Goal: Task Accomplishment & Management: Complete application form

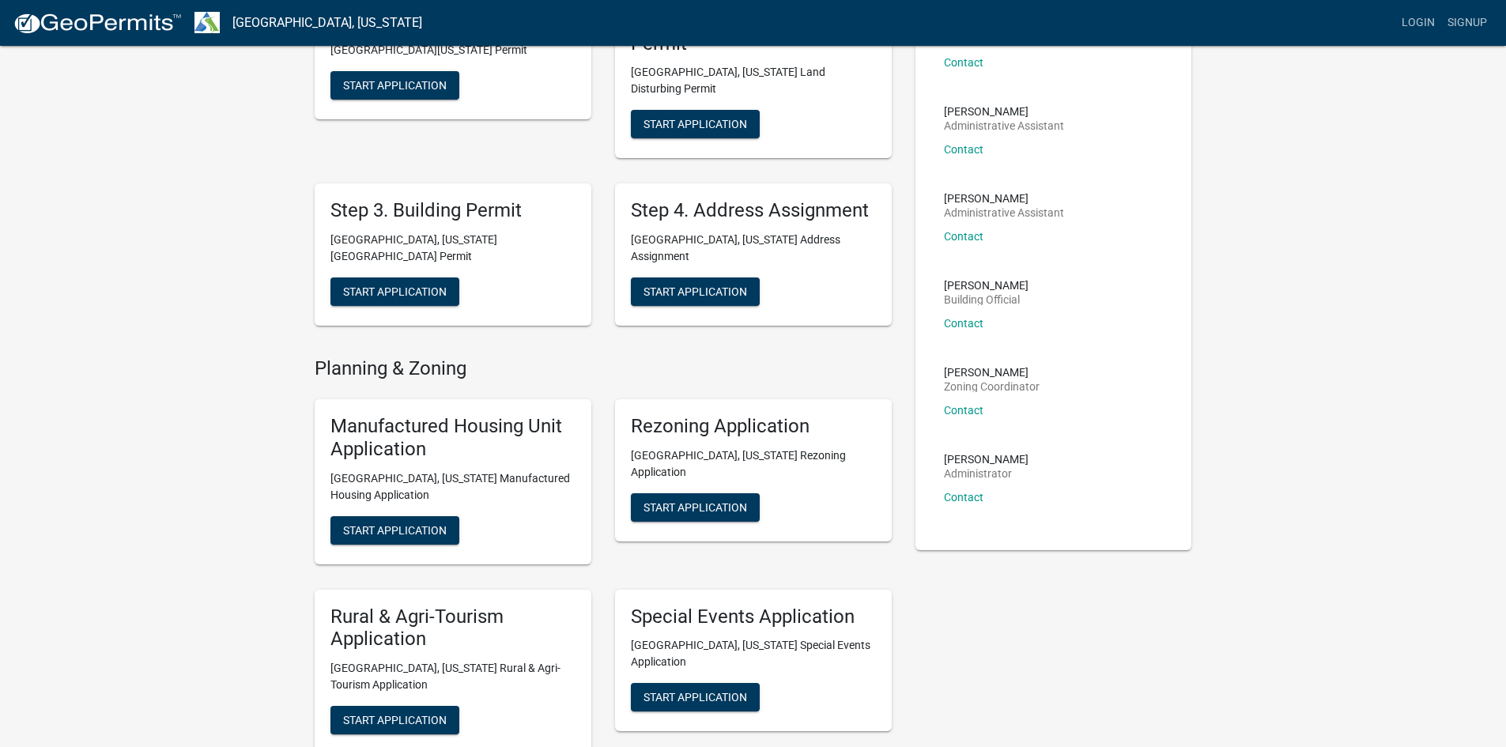
scroll to position [395, 0]
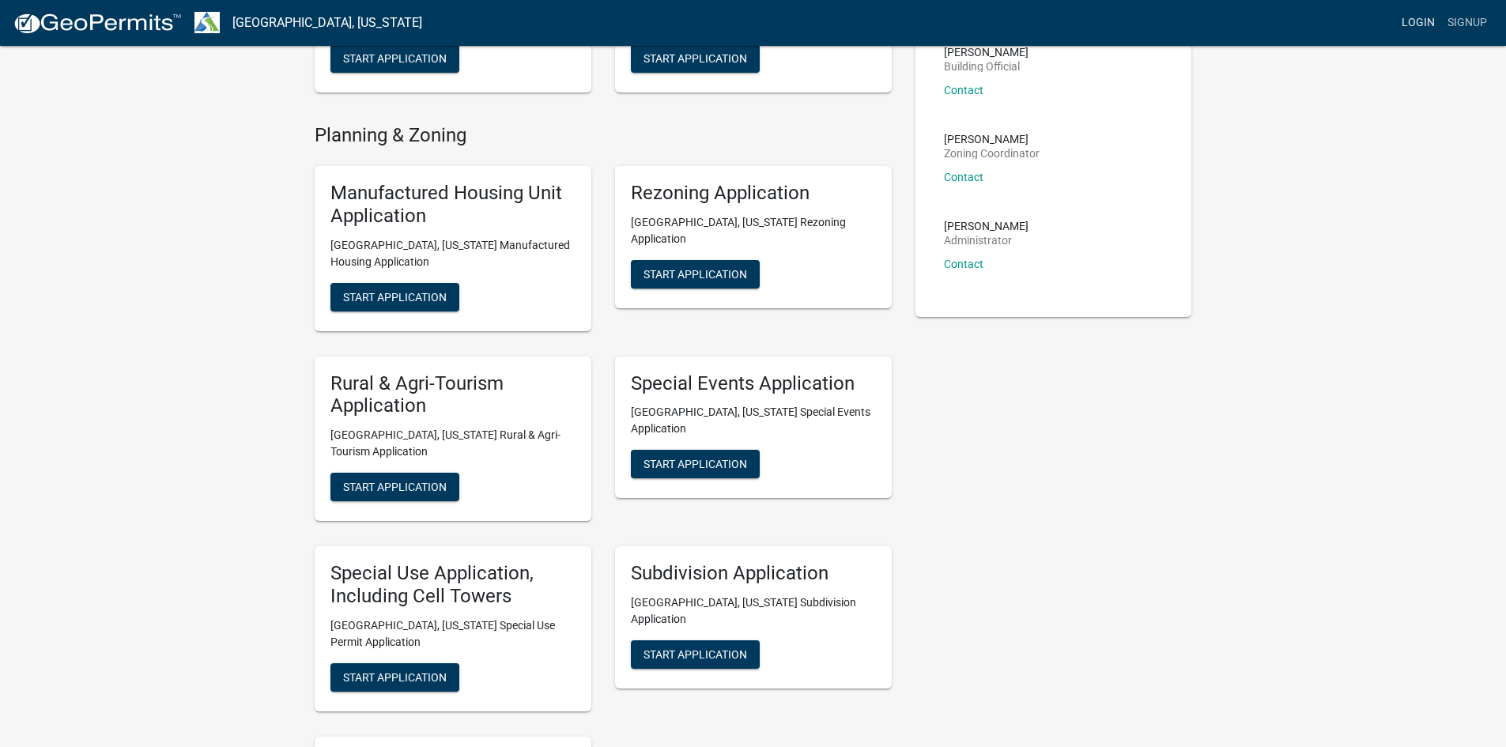
click at [1419, 21] on link "Login" at bounding box center [1418, 23] width 46 height 30
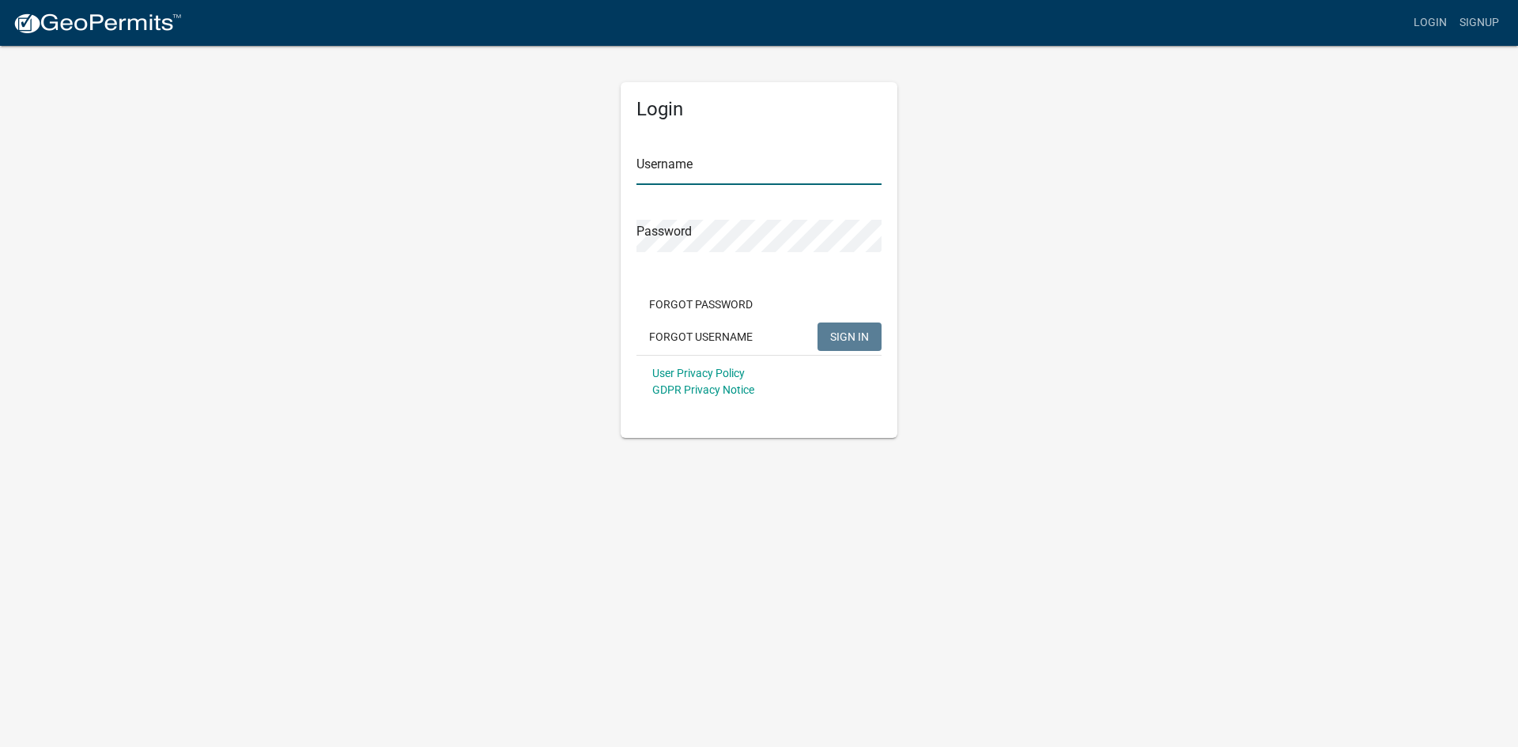
click at [693, 172] on input "Username" at bounding box center [758, 169] width 245 height 32
type input "bentliealdridge123"
click at [817, 323] on button "SIGN IN" at bounding box center [849, 337] width 64 height 28
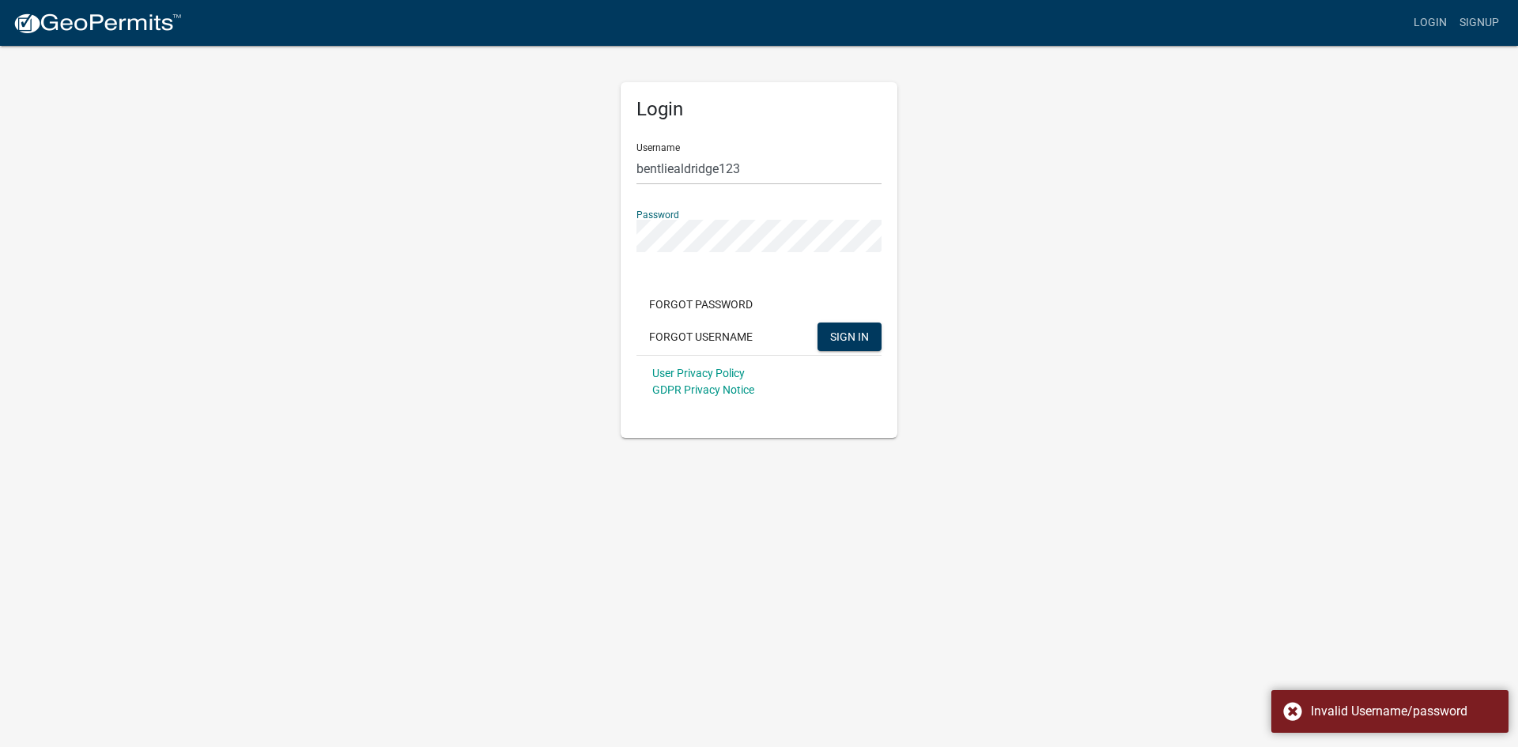
click at [542, 249] on div "Login Username bentliealdridge123 Password Forgot Password Forgot Username SIGN…" at bounding box center [758, 241] width 901 height 394
click at [817, 323] on button "SIGN IN" at bounding box center [849, 337] width 64 height 28
click at [432, 236] on div "Login Username bentliealdridge123 Password Forgot Password Forgot Username SIGN…" at bounding box center [758, 241] width 901 height 394
click at [817, 323] on button "SIGN IN" at bounding box center [849, 337] width 64 height 28
click at [731, 304] on button "Forgot Password" at bounding box center [700, 304] width 129 height 28
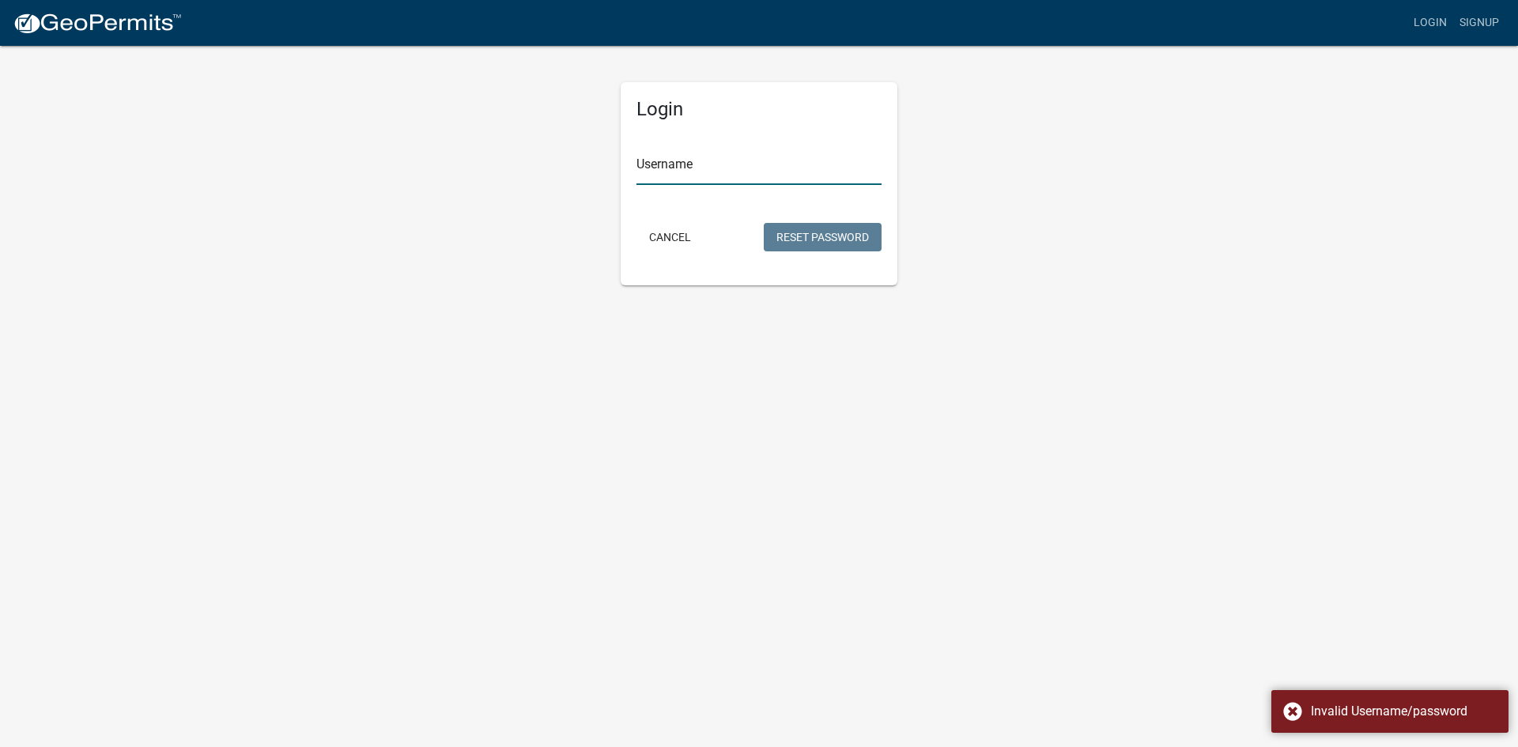
click at [684, 169] on input "Username" at bounding box center [758, 169] width 245 height 32
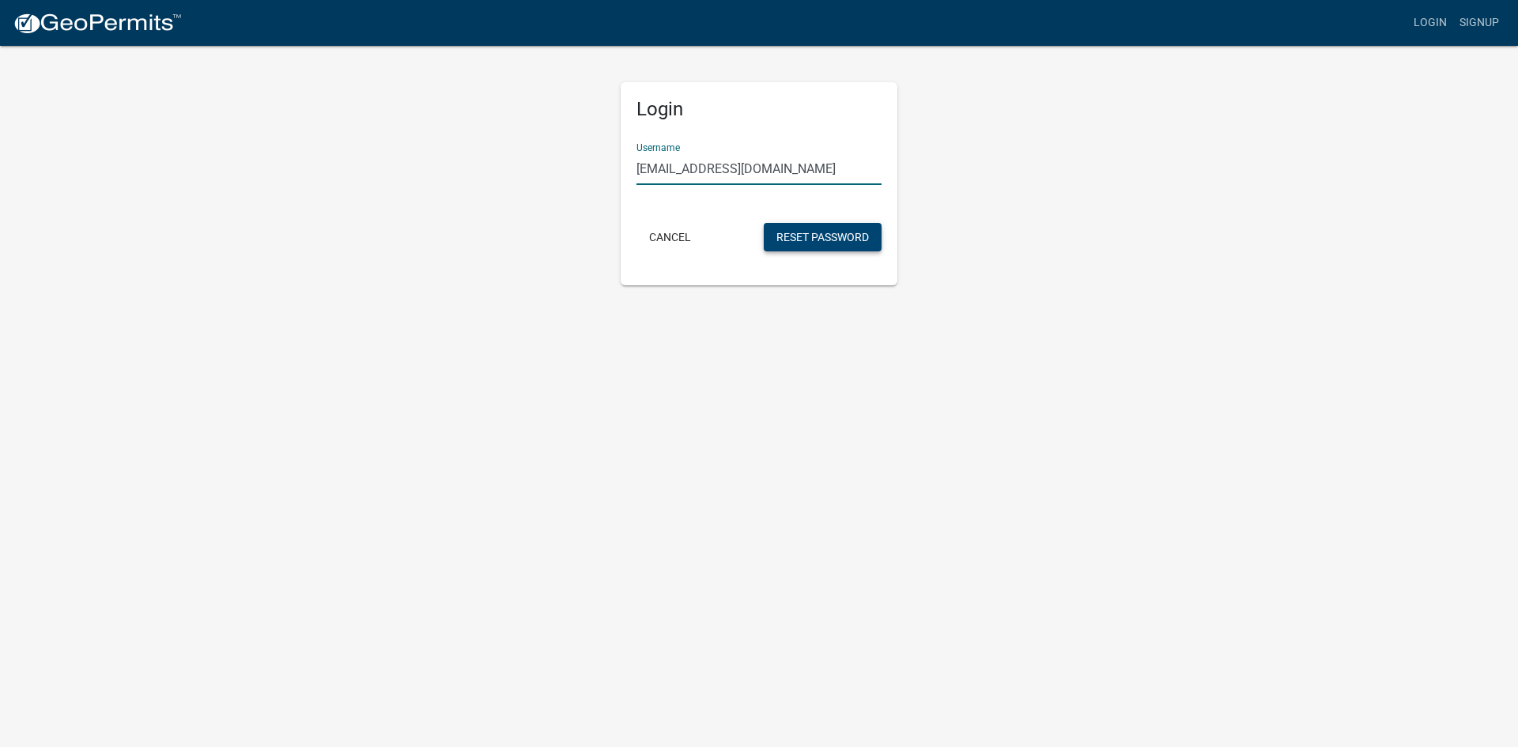
click at [854, 234] on button "Reset Password" at bounding box center [823, 237] width 118 height 28
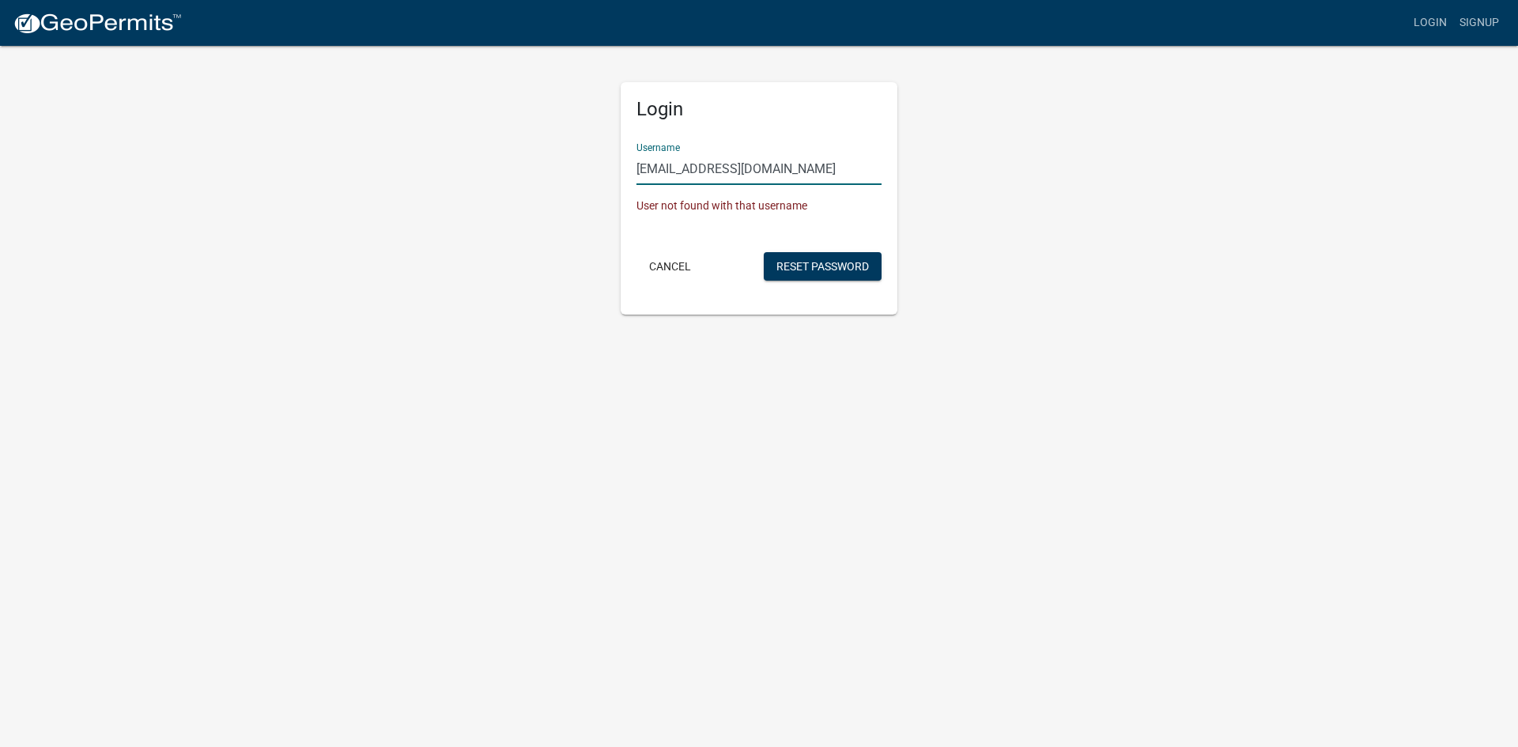
drag, startPoint x: 812, startPoint y: 171, endPoint x: 742, endPoint y: 167, distance: 70.5
click at [742, 167] on input "[EMAIL_ADDRESS][DOMAIN_NAME]" at bounding box center [758, 169] width 245 height 32
type input "bentliealdridge123"
drag, startPoint x: 809, startPoint y: 266, endPoint x: 829, endPoint y: 209, distance: 60.3
click at [807, 266] on button "Reset Password" at bounding box center [823, 266] width 118 height 28
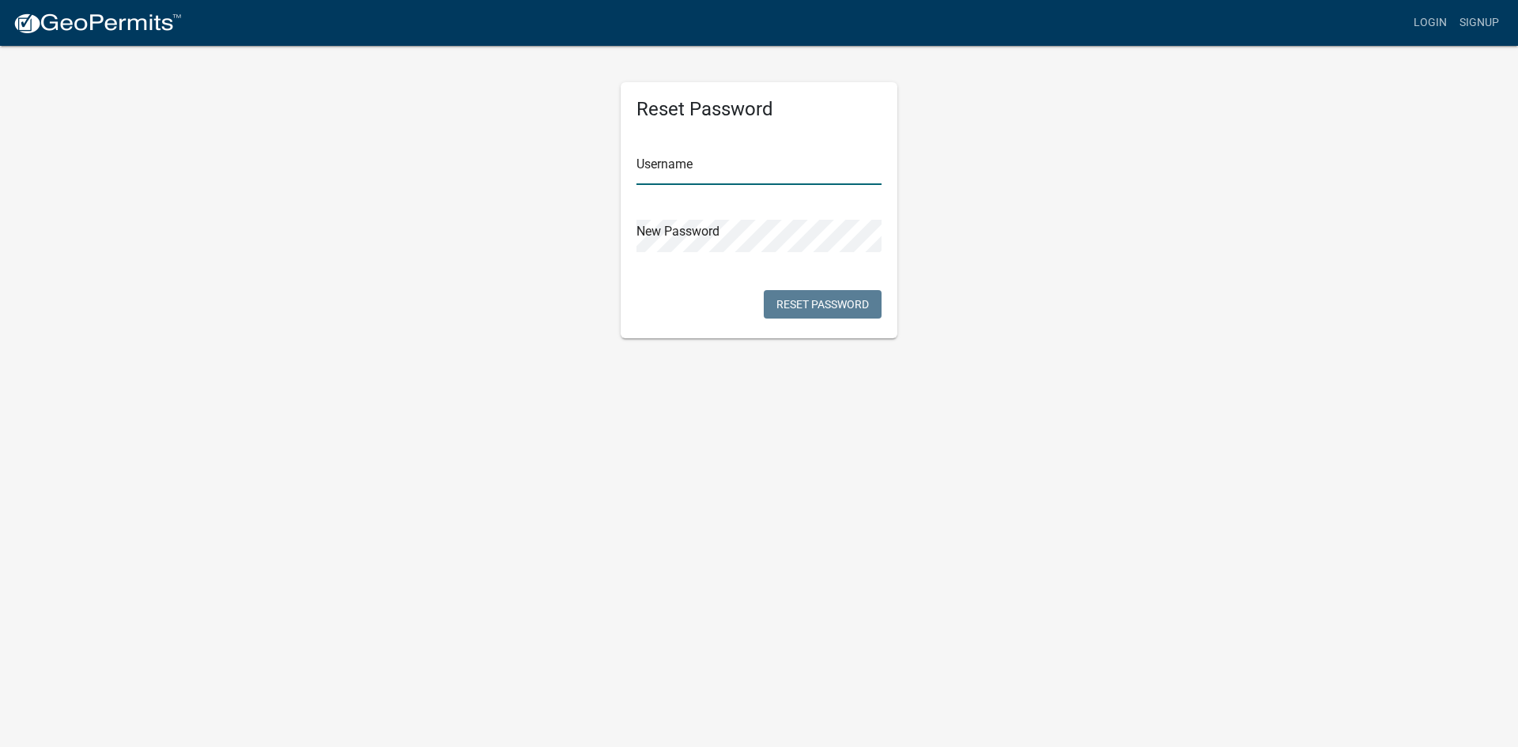
click at [674, 179] on input "text" at bounding box center [758, 169] width 245 height 32
type input "bentliealdridge123"
click at [798, 302] on button "Reset Password" at bounding box center [823, 304] width 118 height 28
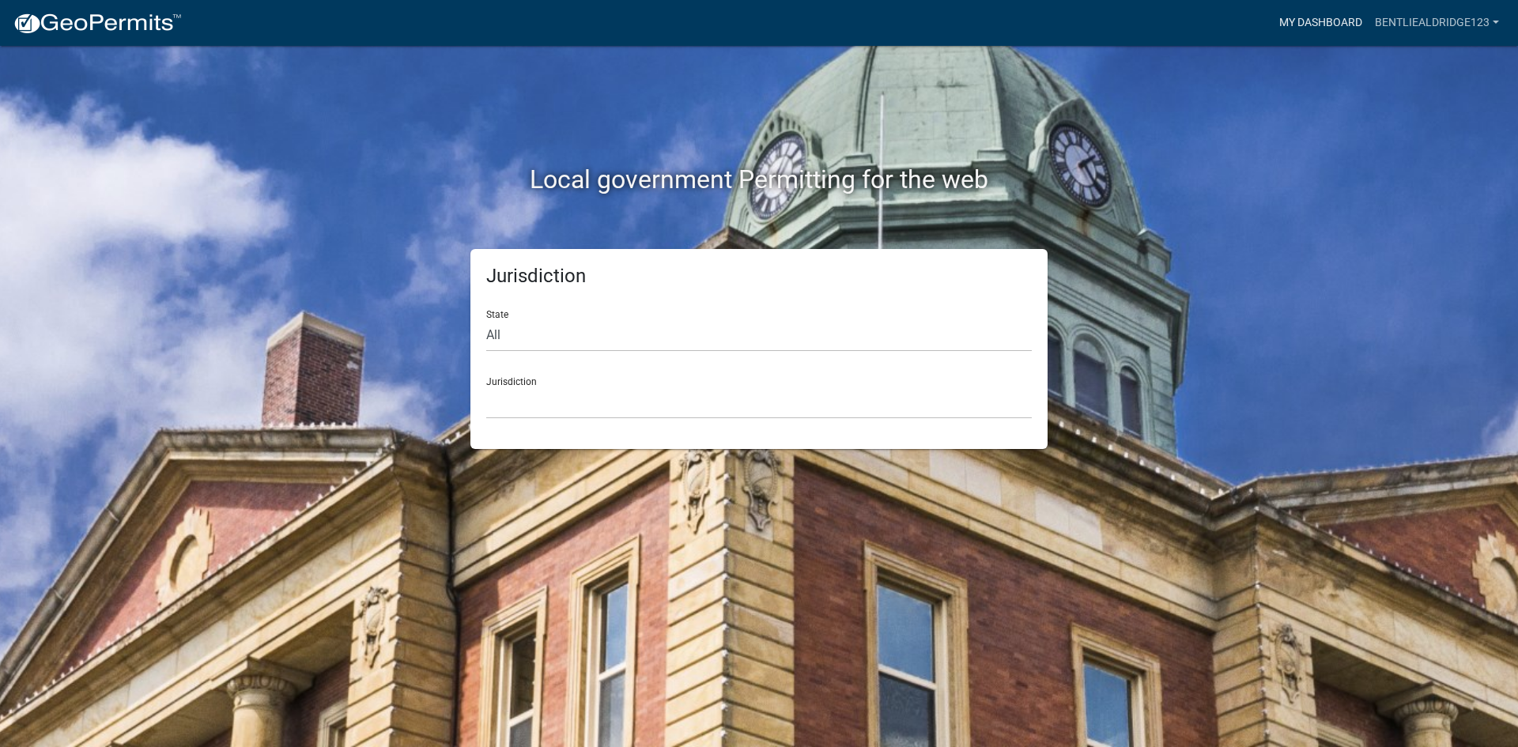
click at [1346, 28] on link "My Dashboard" at bounding box center [1321, 23] width 96 height 30
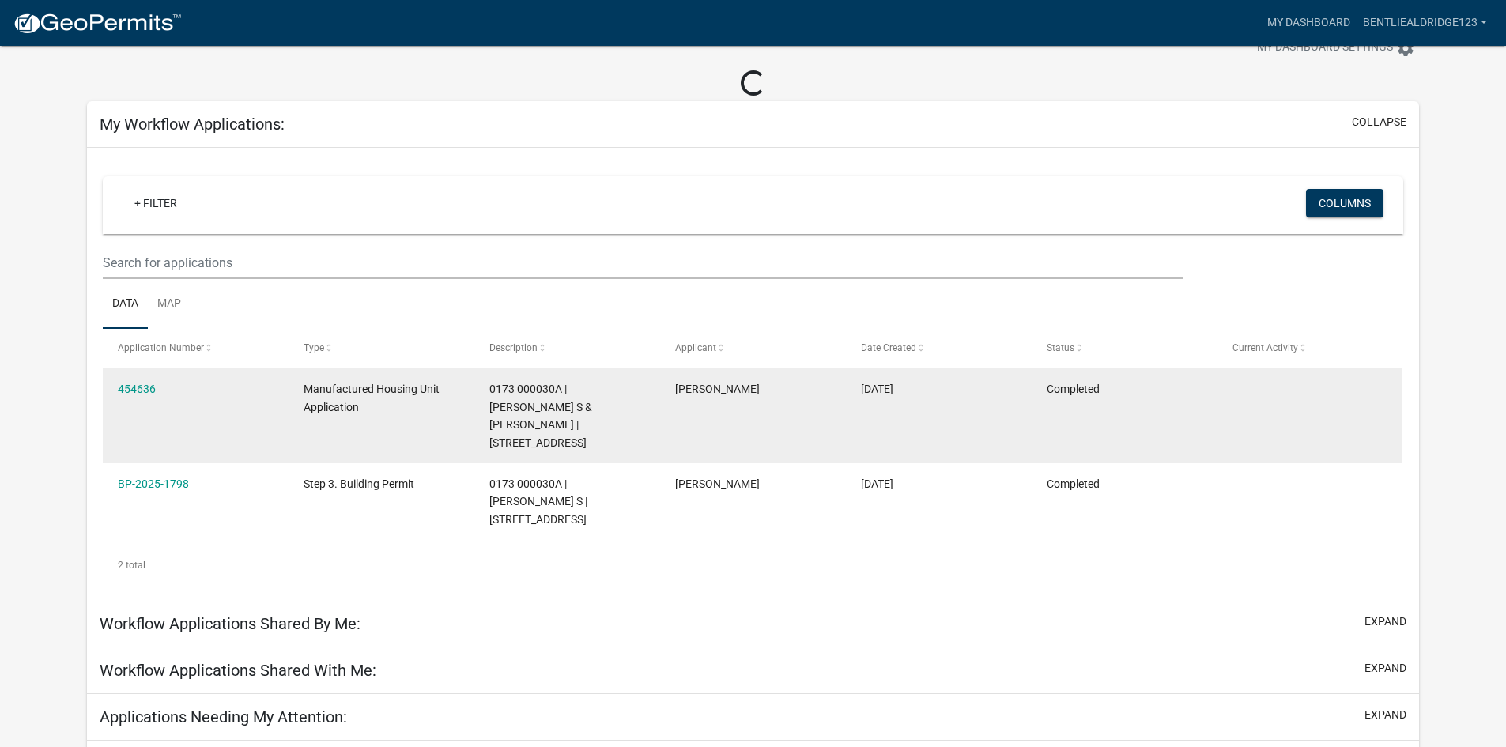
scroll to position [79, 0]
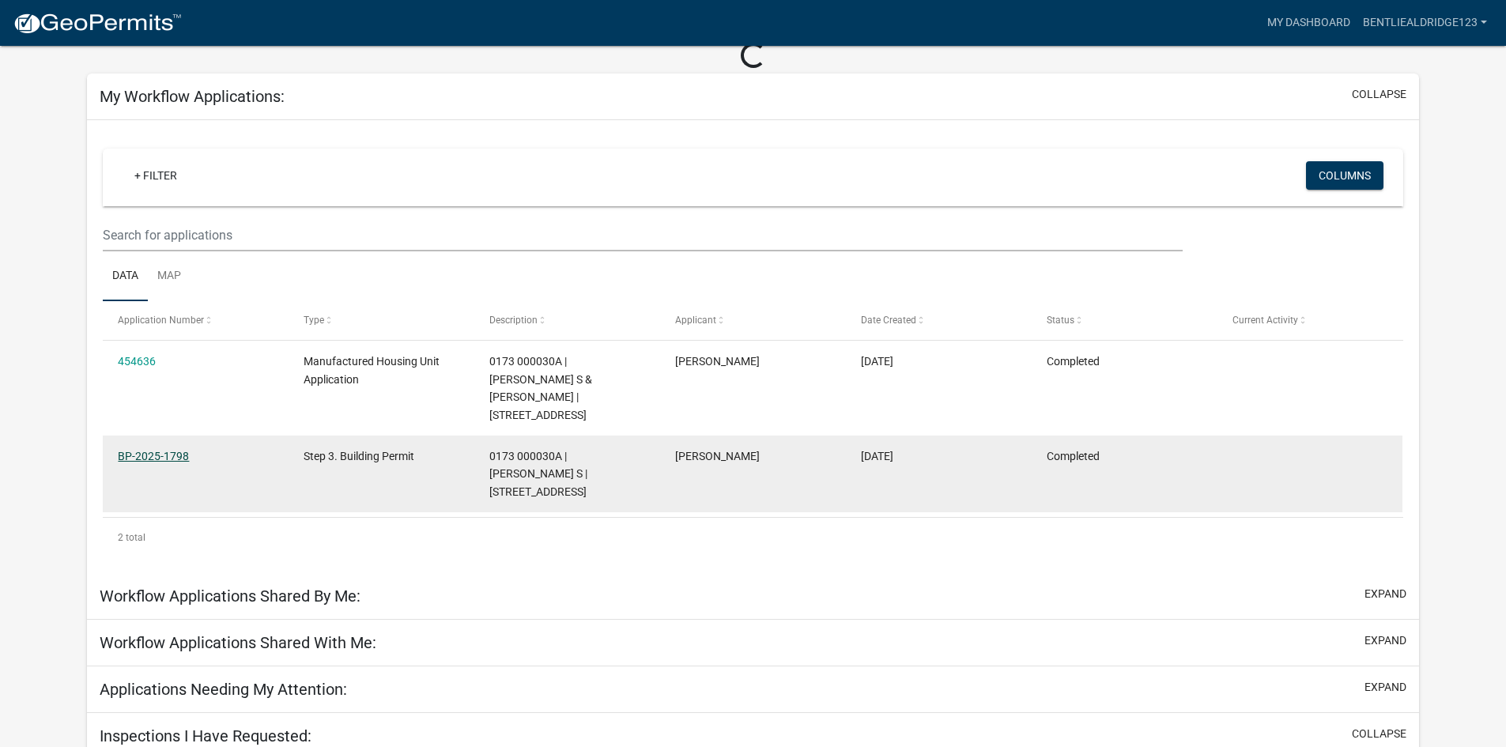
click at [183, 457] on link "BP-2025-1798" at bounding box center [153, 456] width 71 height 13
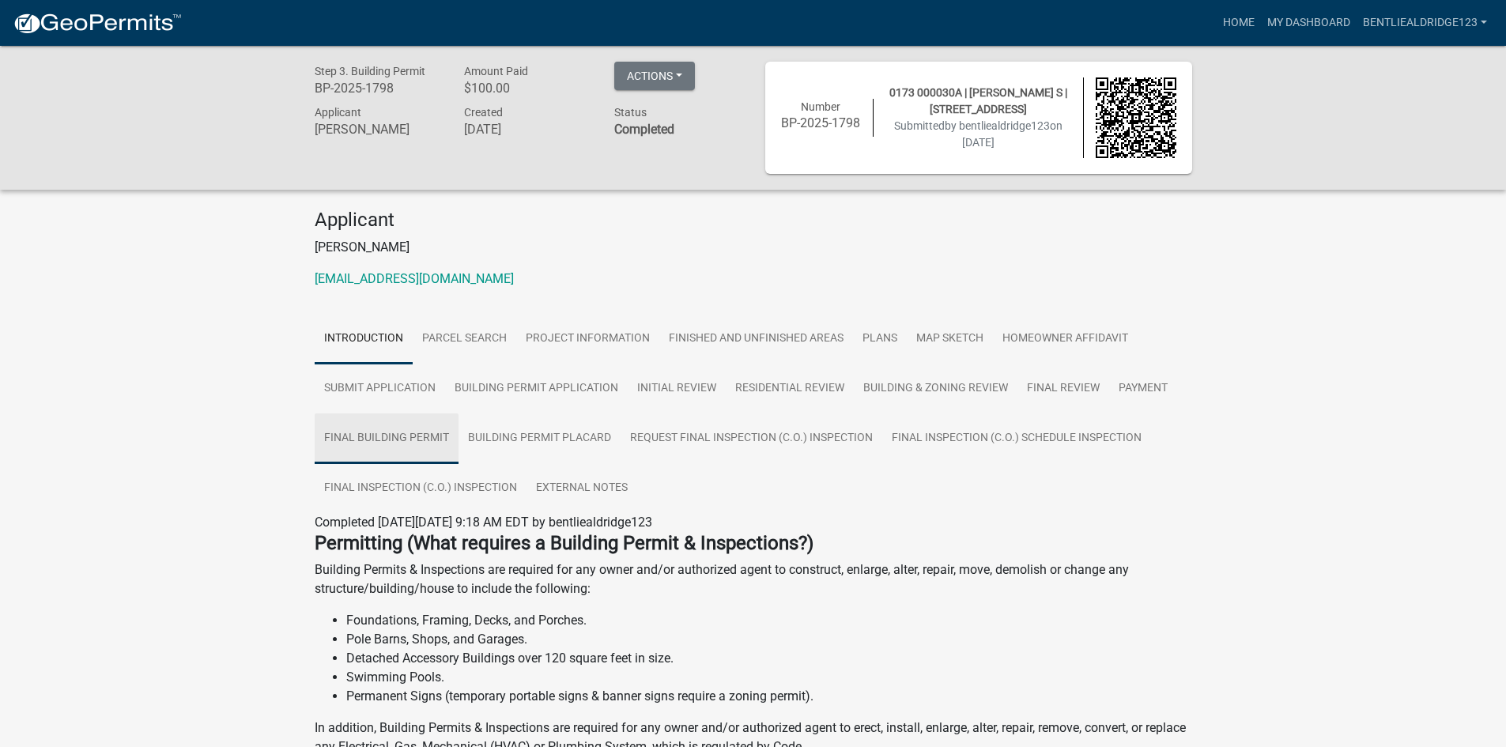
click at [420, 447] on link "Final Building Permit" at bounding box center [387, 438] width 144 height 51
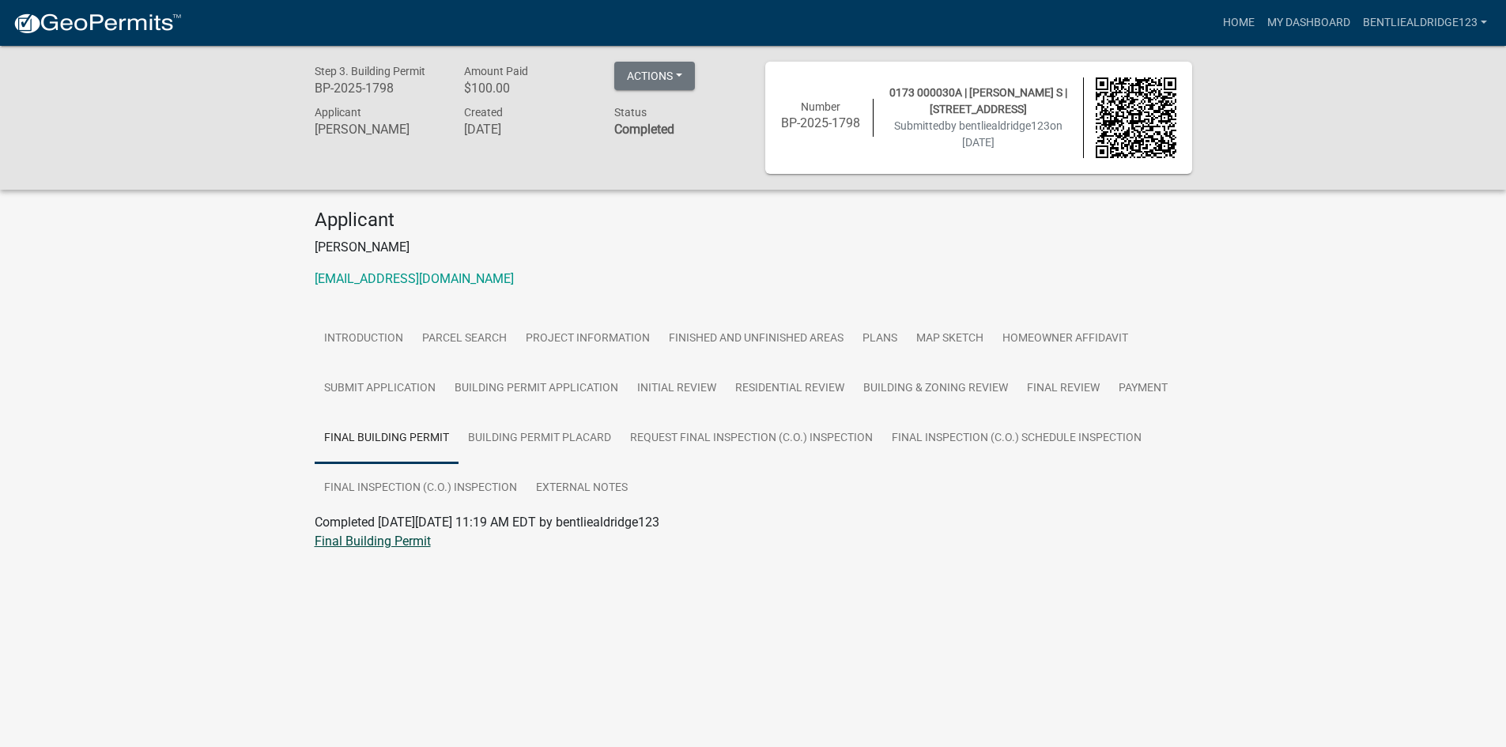
click at [386, 546] on link "Final Building Permit" at bounding box center [373, 541] width 116 height 15
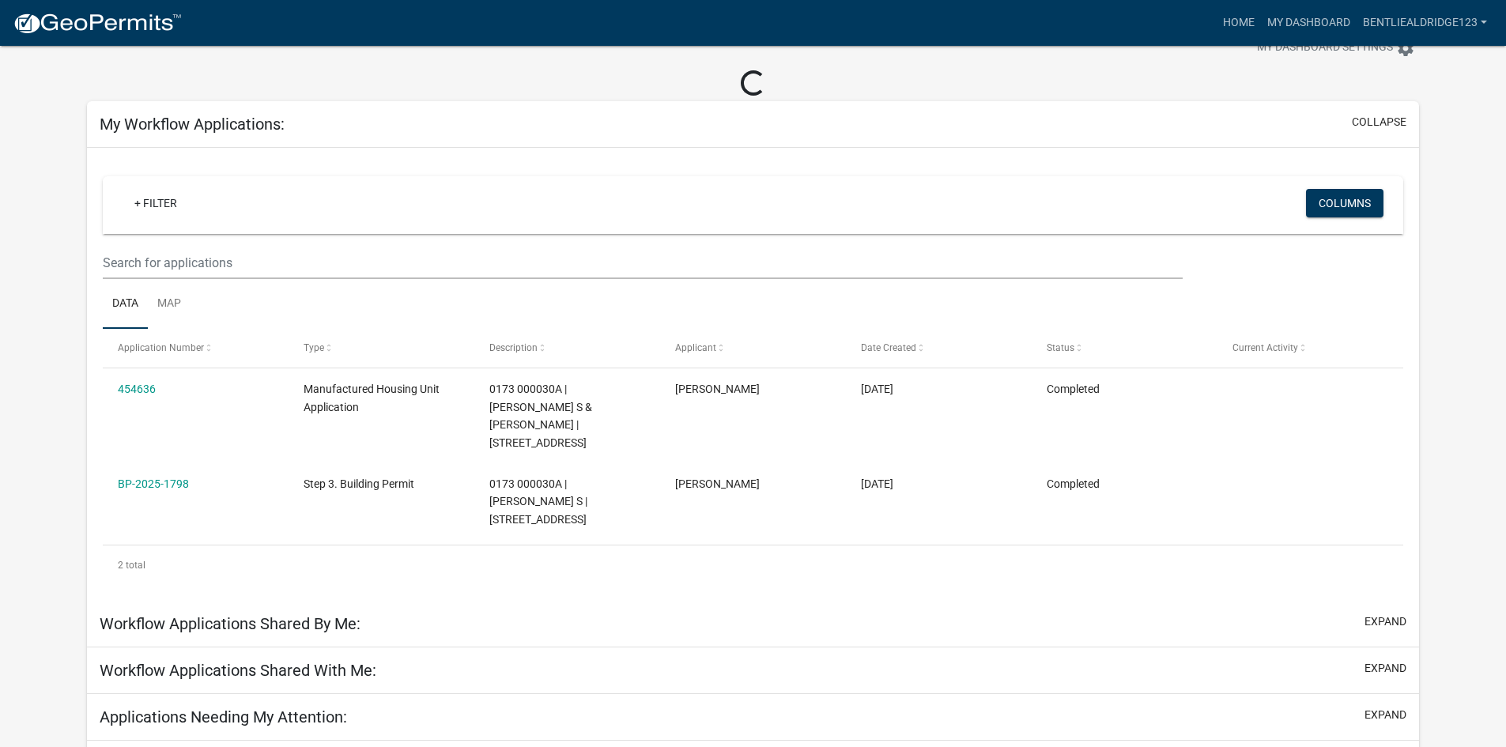
scroll to position [79, 0]
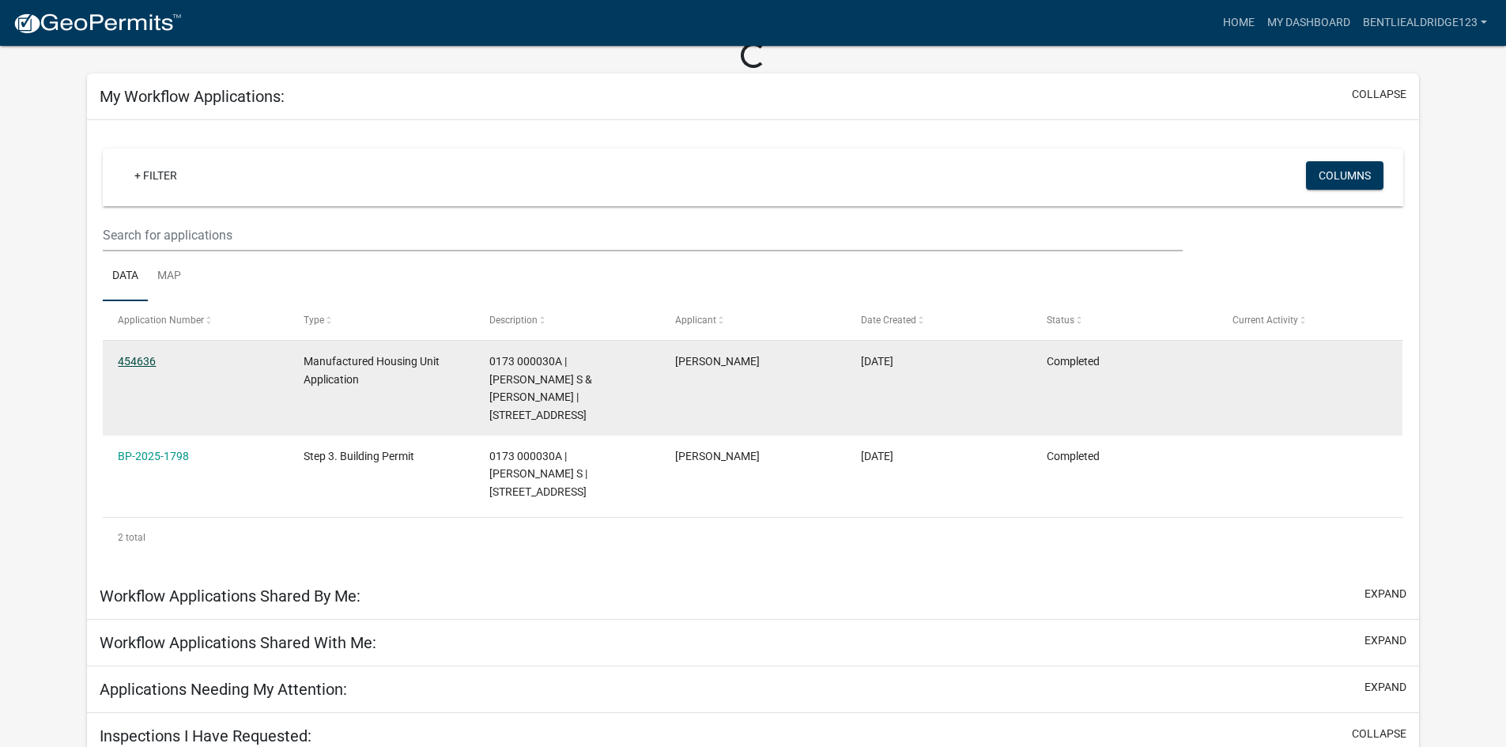
click at [128, 361] on link "454636" at bounding box center [137, 361] width 38 height 13
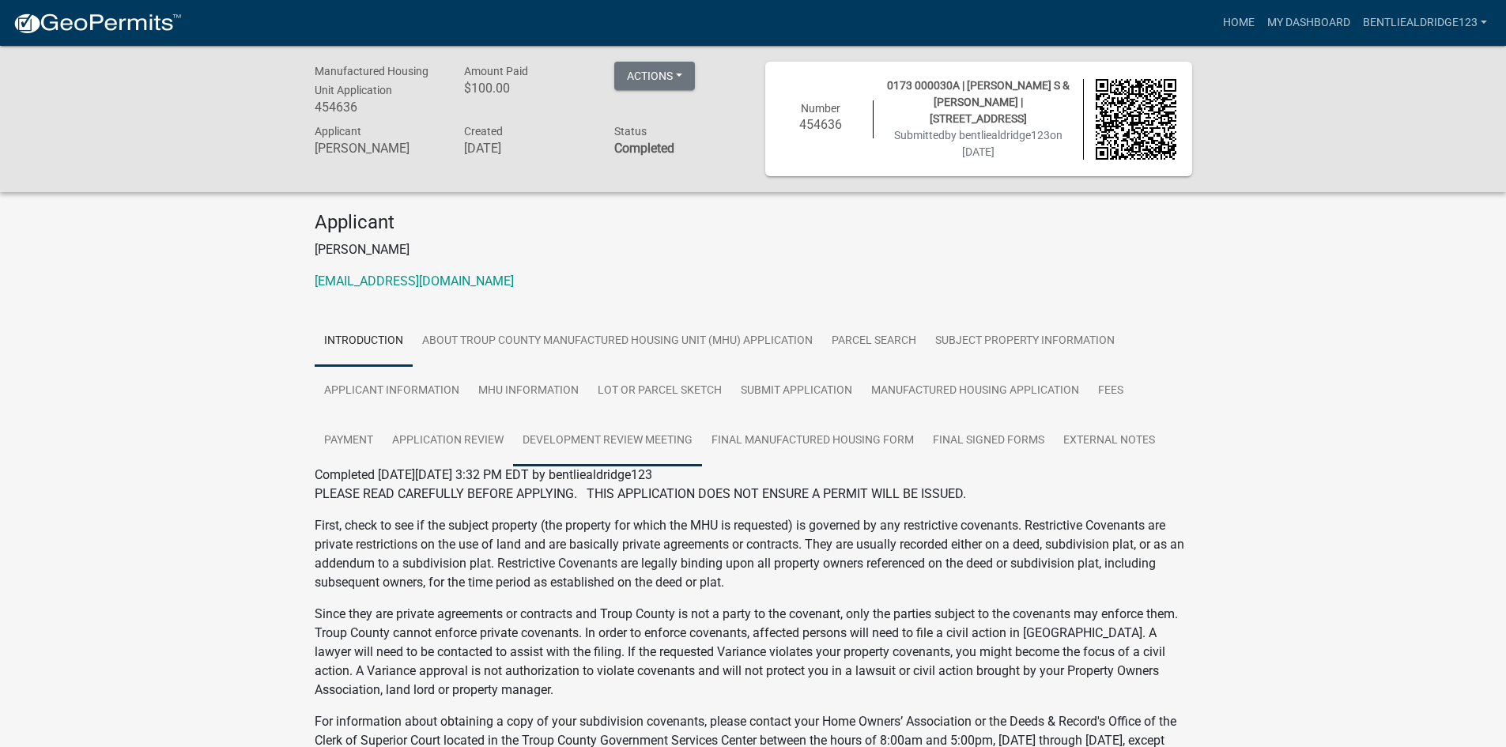
click at [631, 439] on link "Development Review Meeting" at bounding box center [607, 441] width 189 height 51
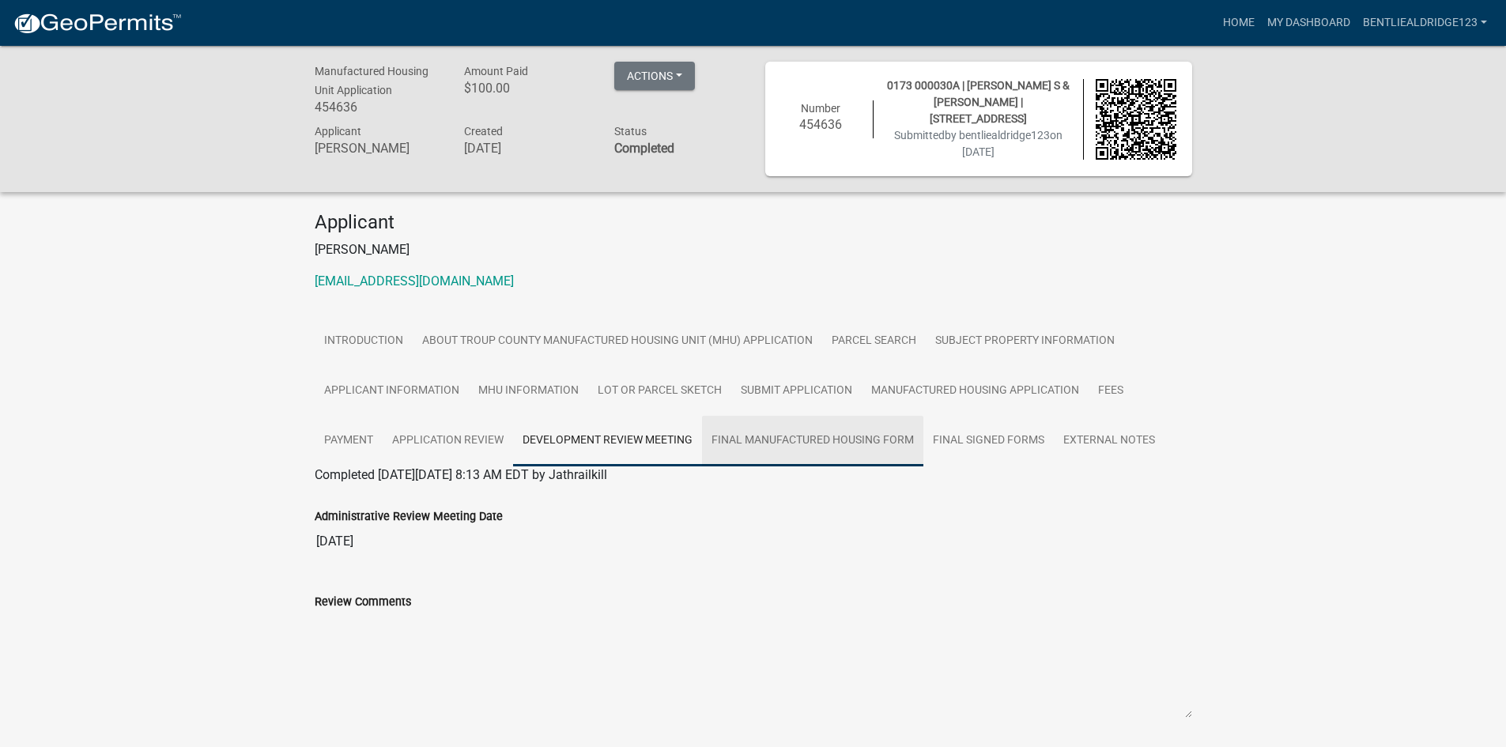
click at [764, 435] on link "Final Manufactured Housing Form" at bounding box center [812, 441] width 221 height 51
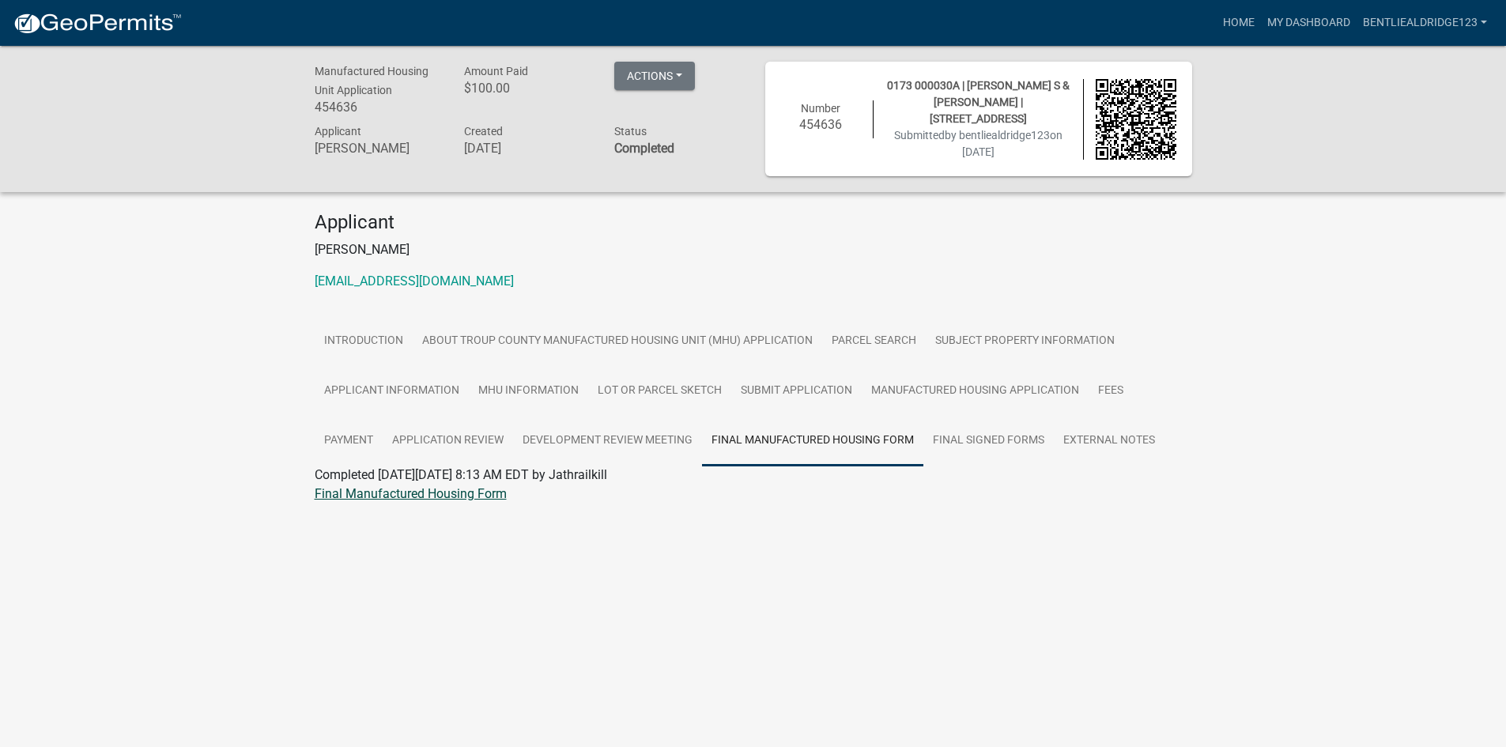
click at [474, 492] on link "Final Manufactured Housing Form" at bounding box center [411, 493] width 192 height 15
click at [1284, 25] on link "My Dashboard" at bounding box center [1309, 23] width 96 height 30
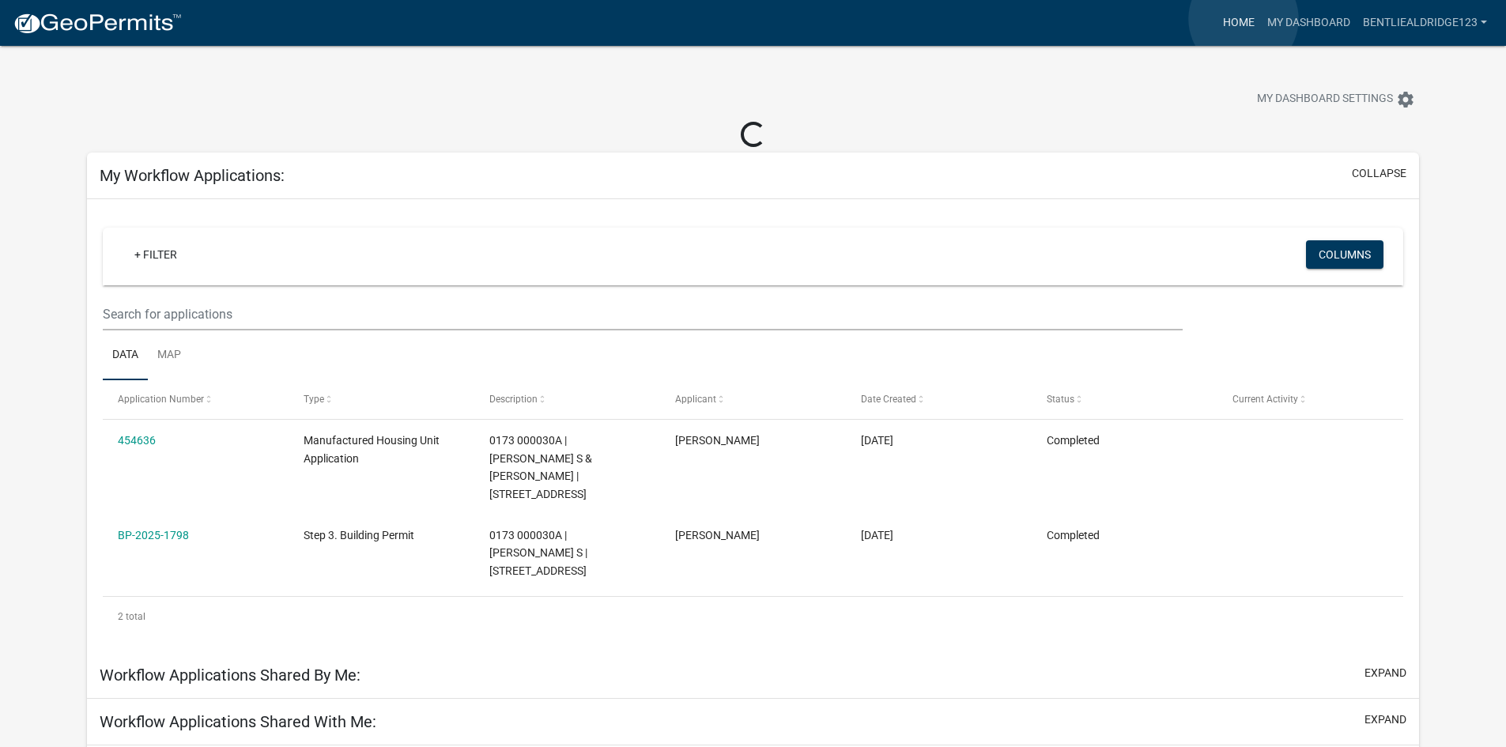
click at [1244, 19] on link "Home" at bounding box center [1239, 23] width 44 height 30
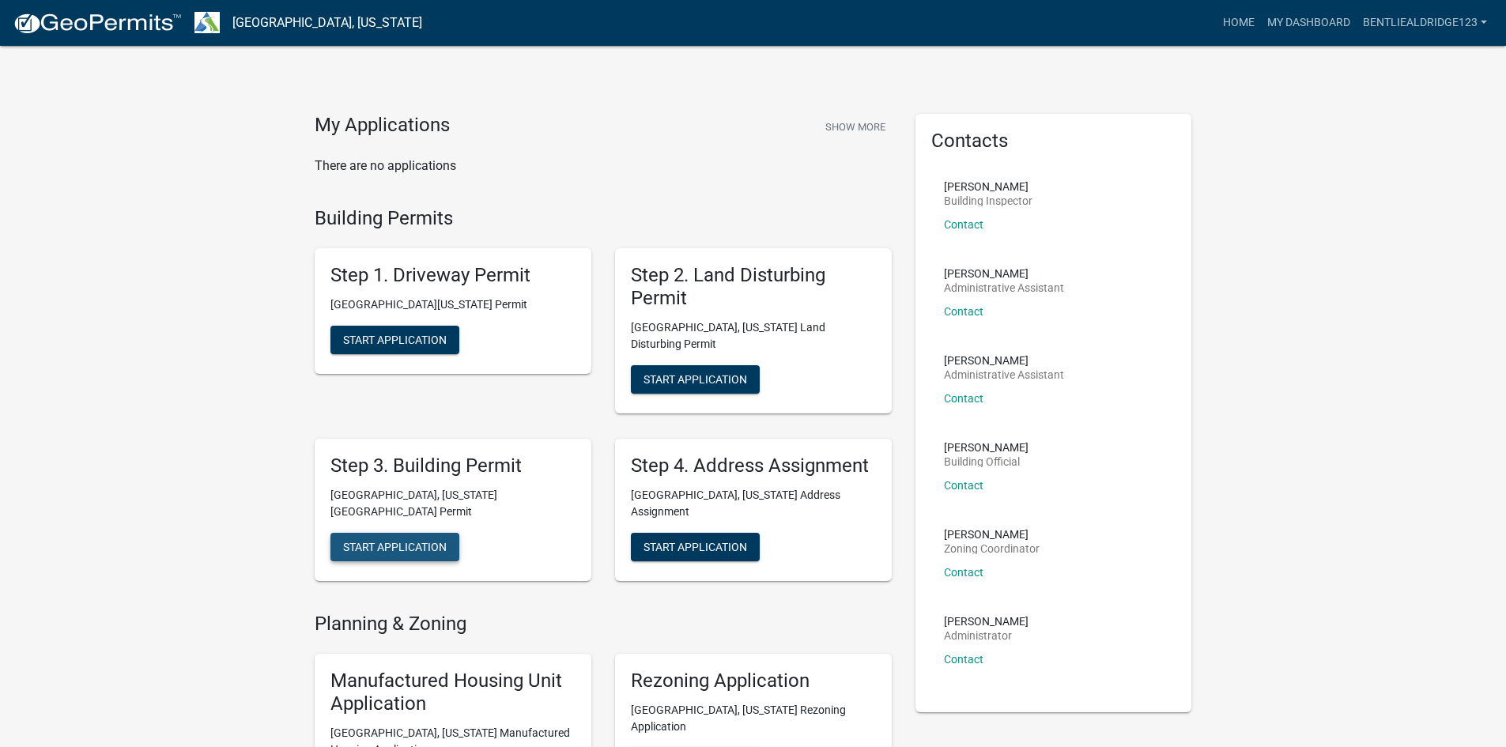
click at [399, 540] on span "Start Application" at bounding box center [395, 546] width 104 height 13
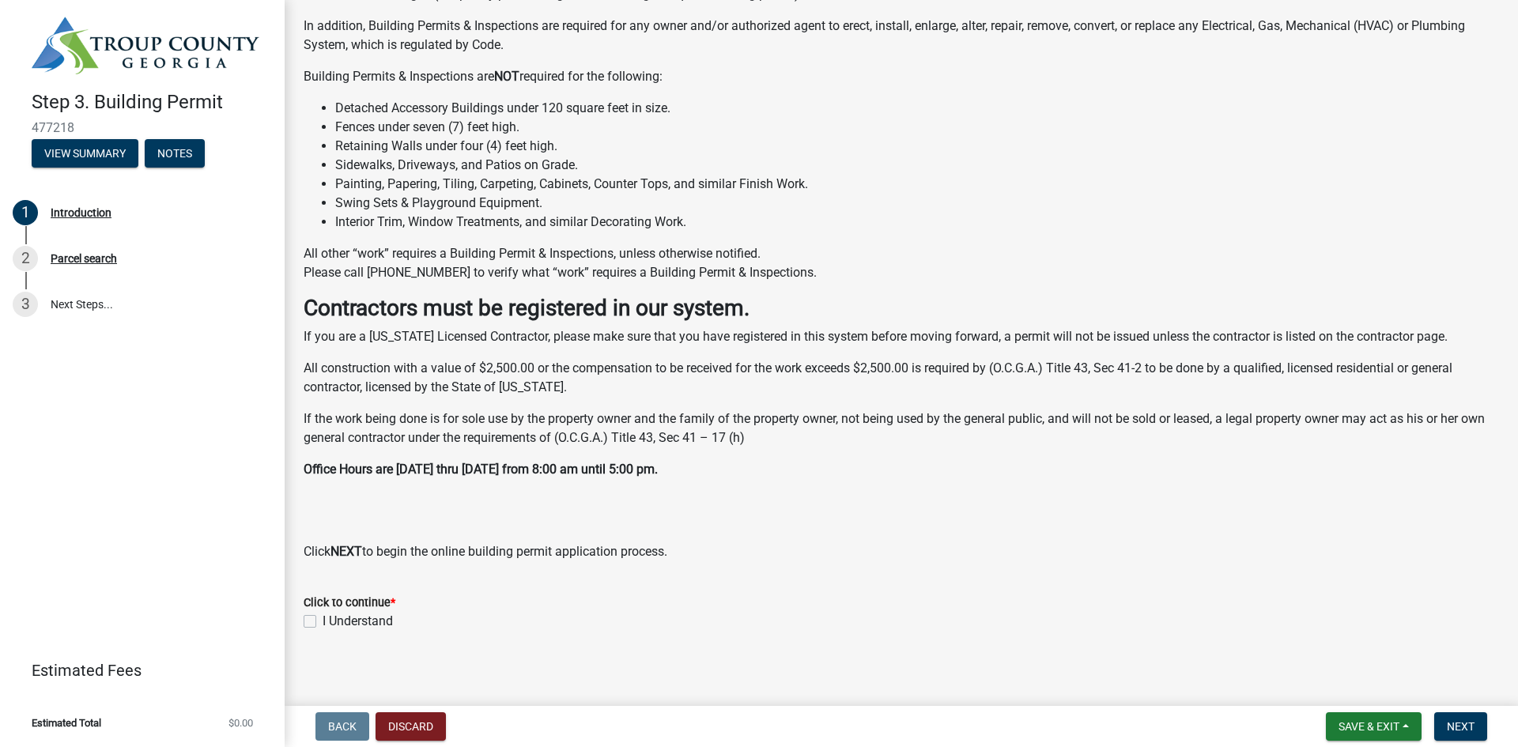
scroll to position [247, 0]
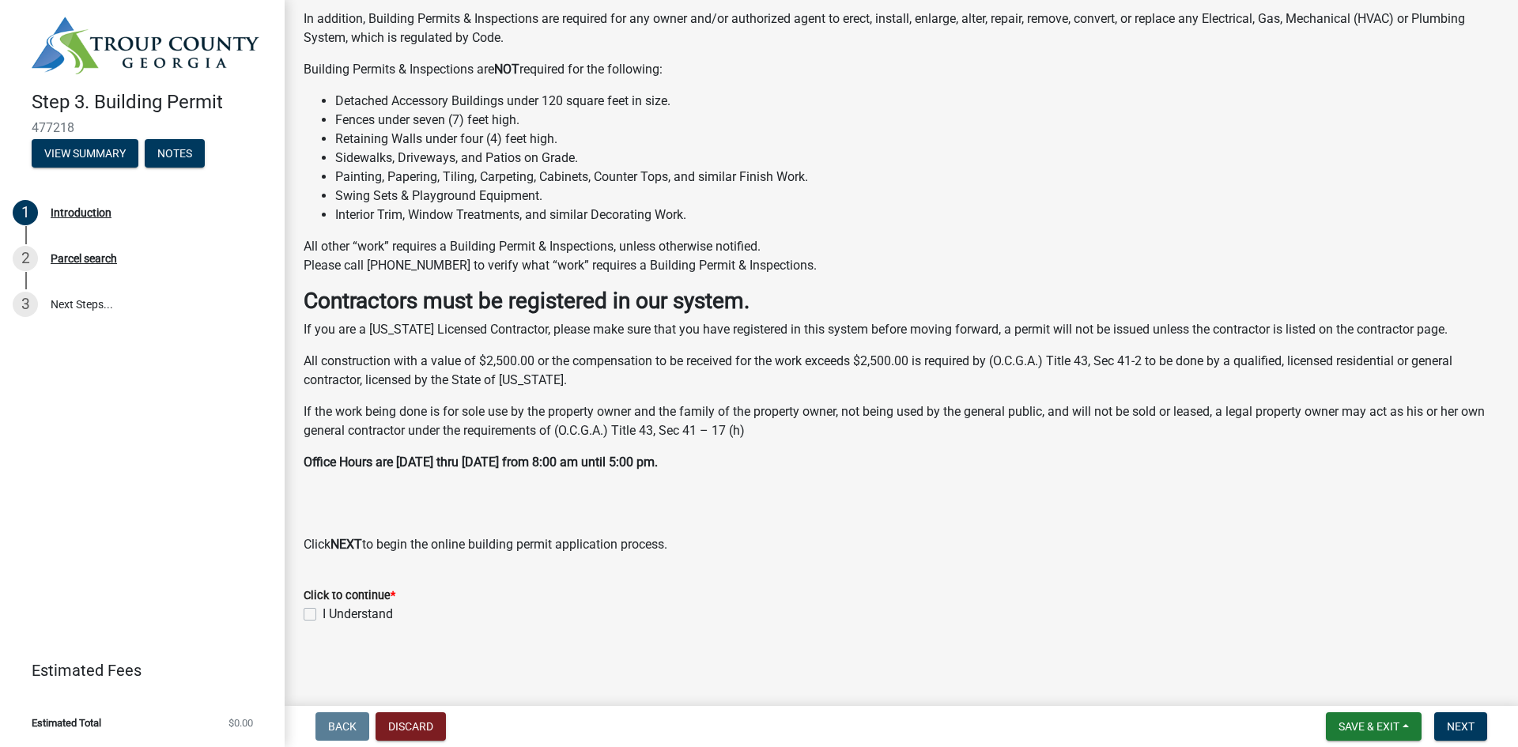
click at [302, 614] on div "Click to continue * I Understand" at bounding box center [901, 595] width 1219 height 57
click at [323, 613] on label "I Understand" at bounding box center [358, 614] width 70 height 19
click at [323, 613] on input "I Understand" at bounding box center [328, 610] width 10 height 10
checkbox input "true"
click at [1458, 727] on span "Next" at bounding box center [1461, 726] width 28 height 13
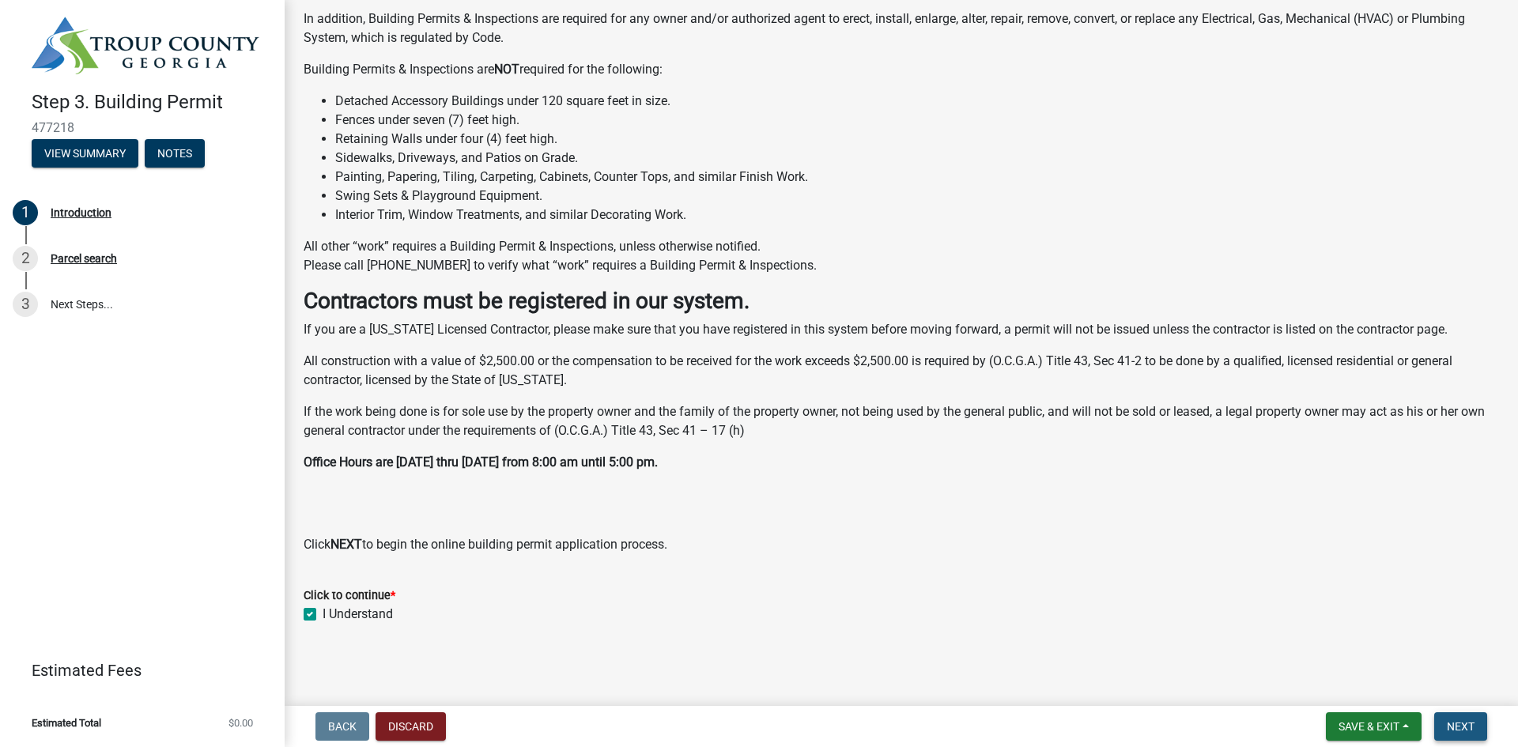
scroll to position [0, 0]
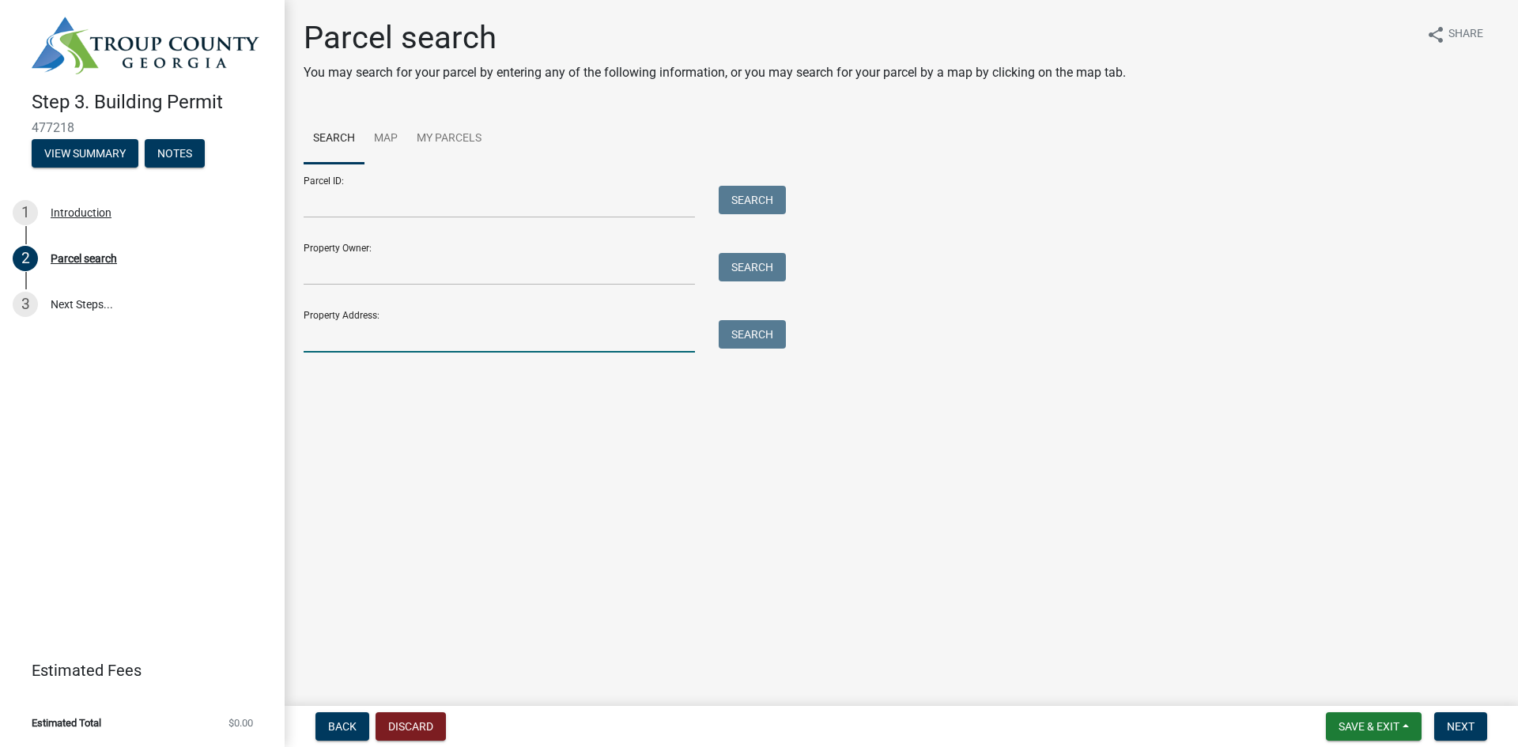
click at [429, 336] on input "Property Address:" at bounding box center [499, 336] width 391 height 32
type input "203 Big Springs Mountville Rd"
click at [742, 336] on button "Search" at bounding box center [752, 334] width 67 height 28
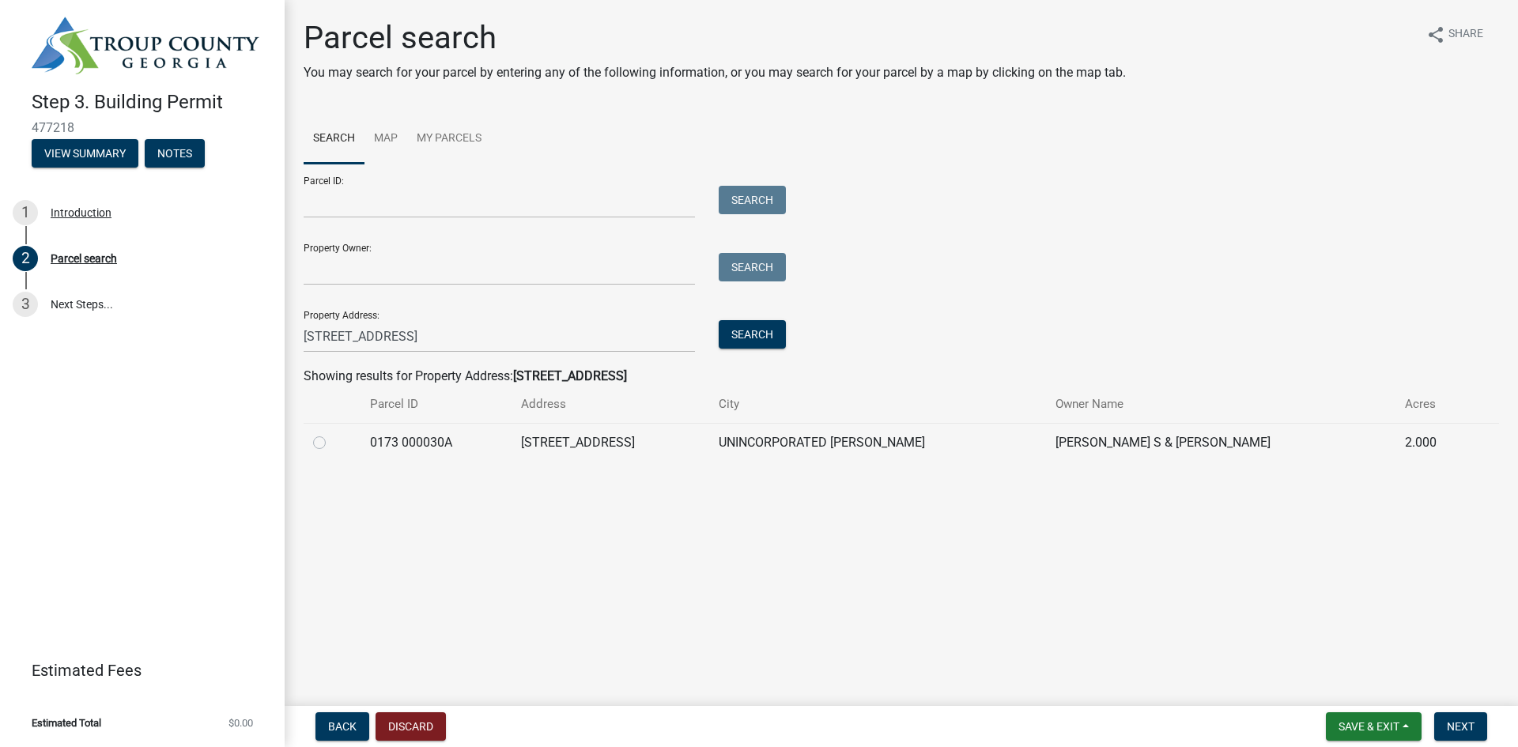
click at [332, 433] on label at bounding box center [332, 433] width 0 height 0
click at [332, 444] on 000030A "radio" at bounding box center [337, 438] width 10 height 10
radio 000030A "true"
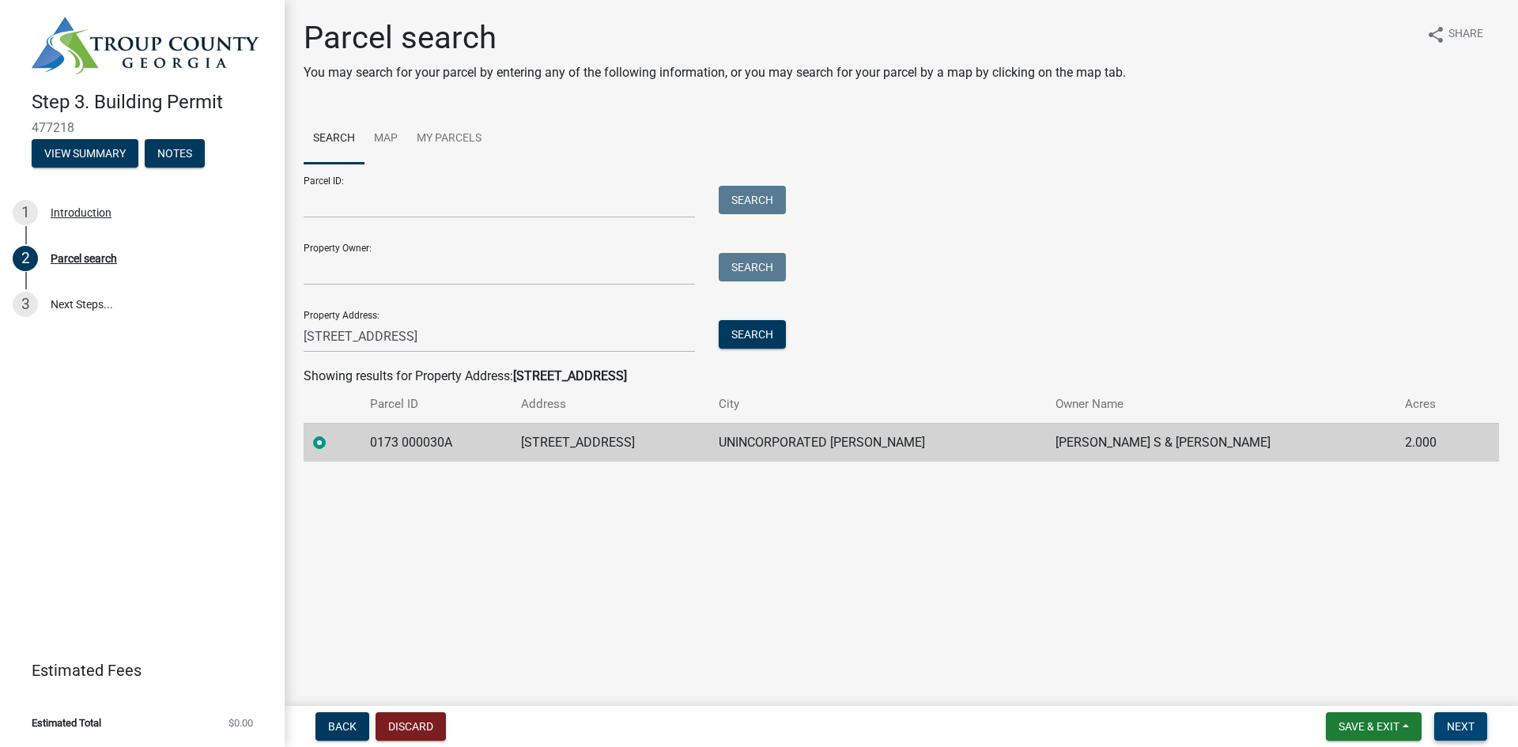
click at [1458, 729] on span "Next" at bounding box center [1461, 726] width 28 height 13
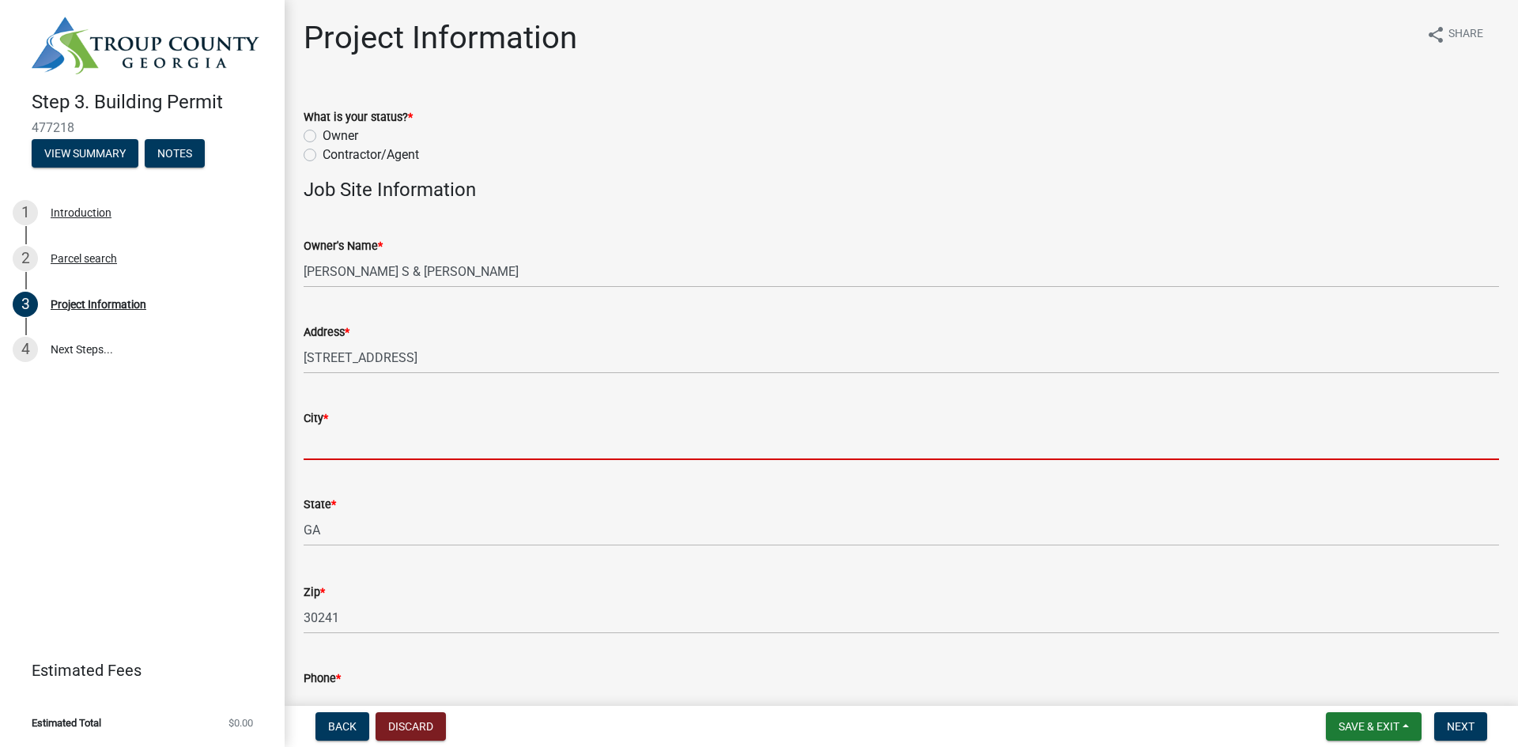
click at [440, 438] on input "City *" at bounding box center [901, 444] width 1195 height 32
type input "Lagrange"
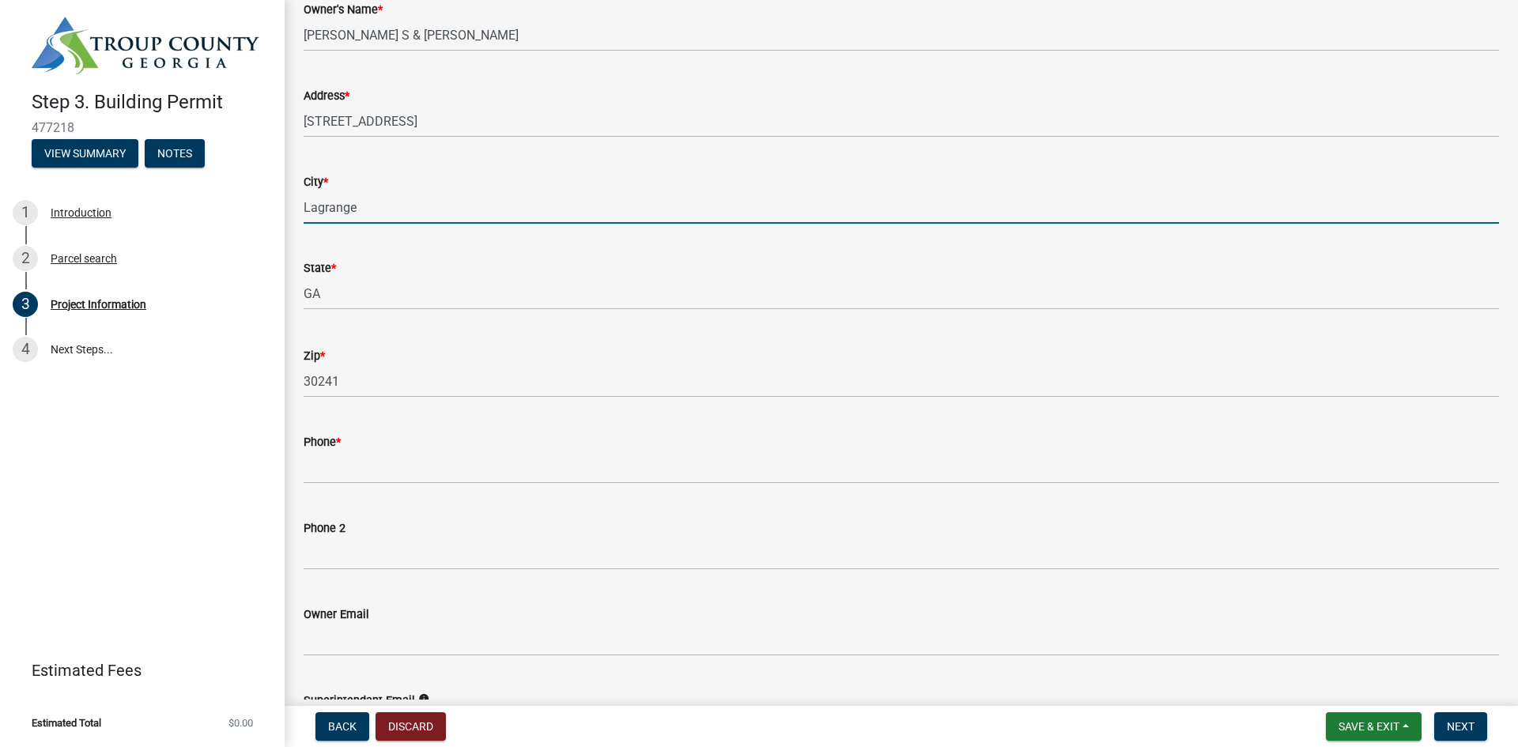
scroll to position [237, 0]
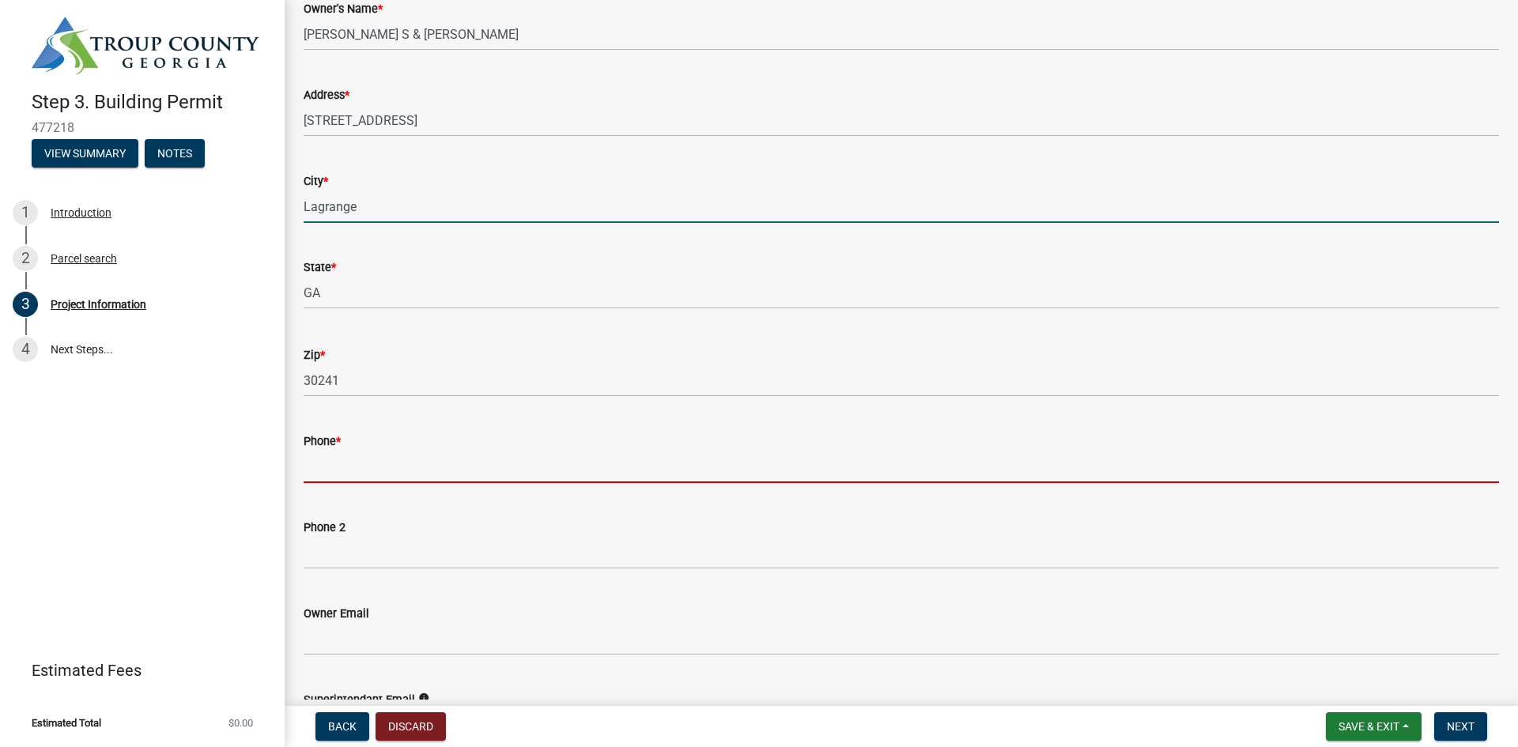
click at [328, 466] on input "Phone *" at bounding box center [901, 467] width 1195 height 32
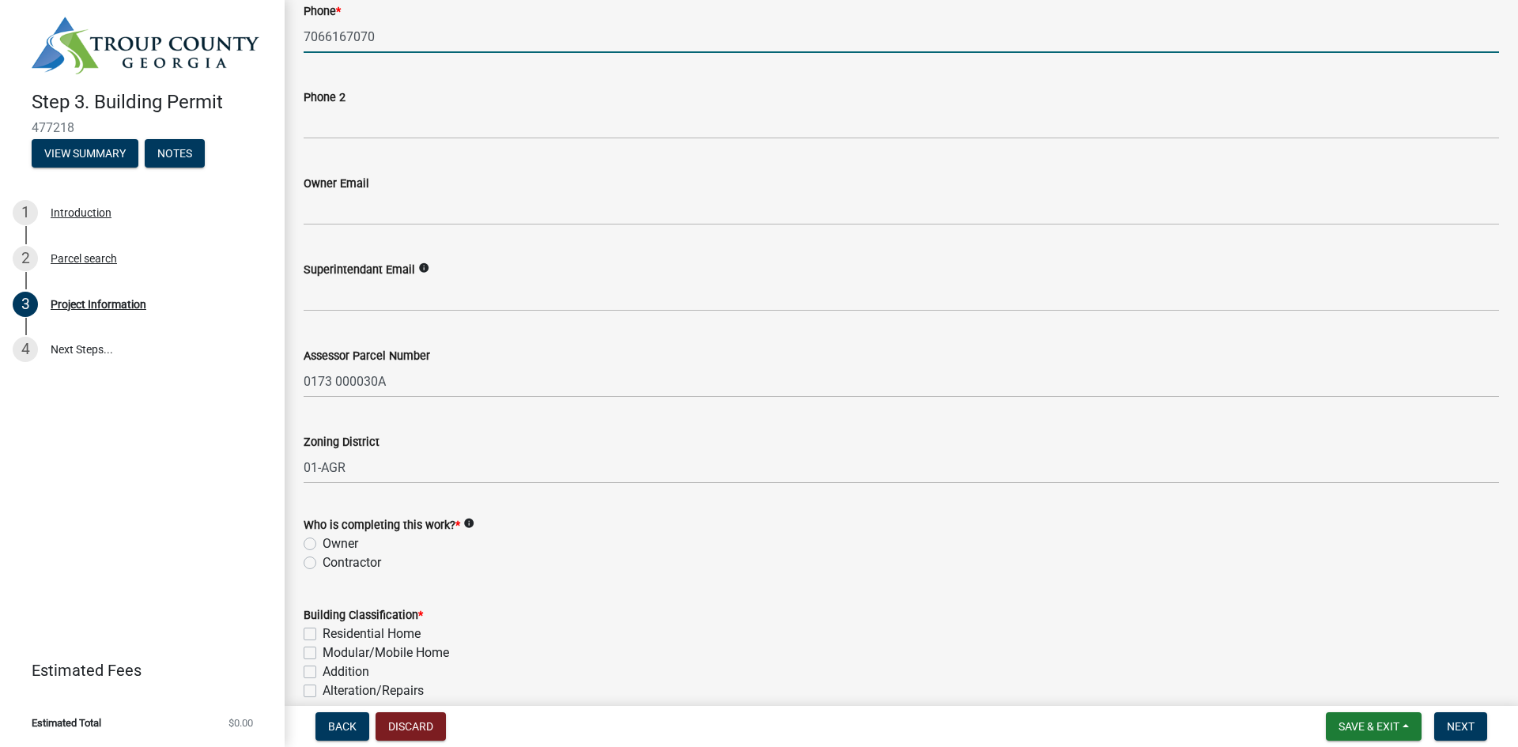
scroll to position [712, 0]
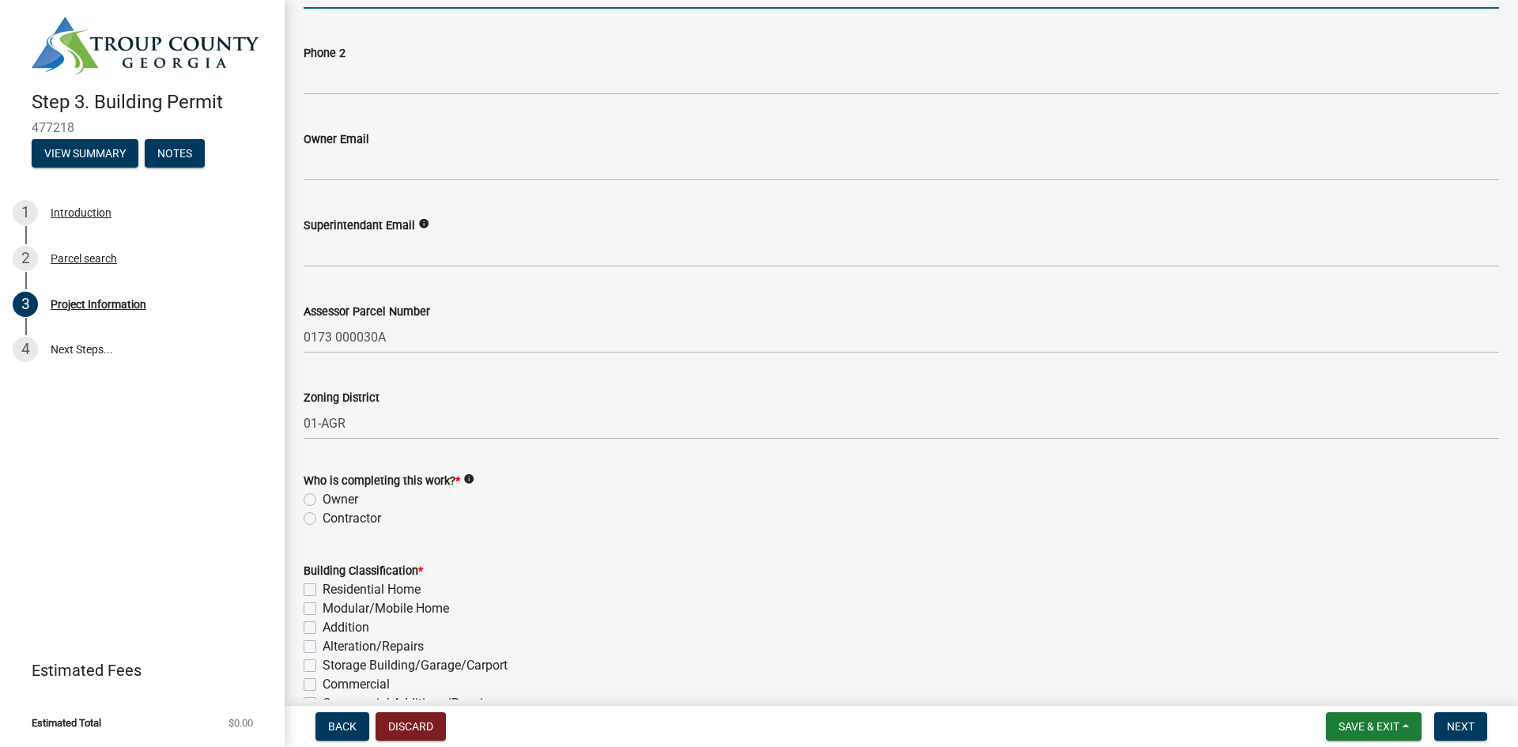
type input "7066167070"
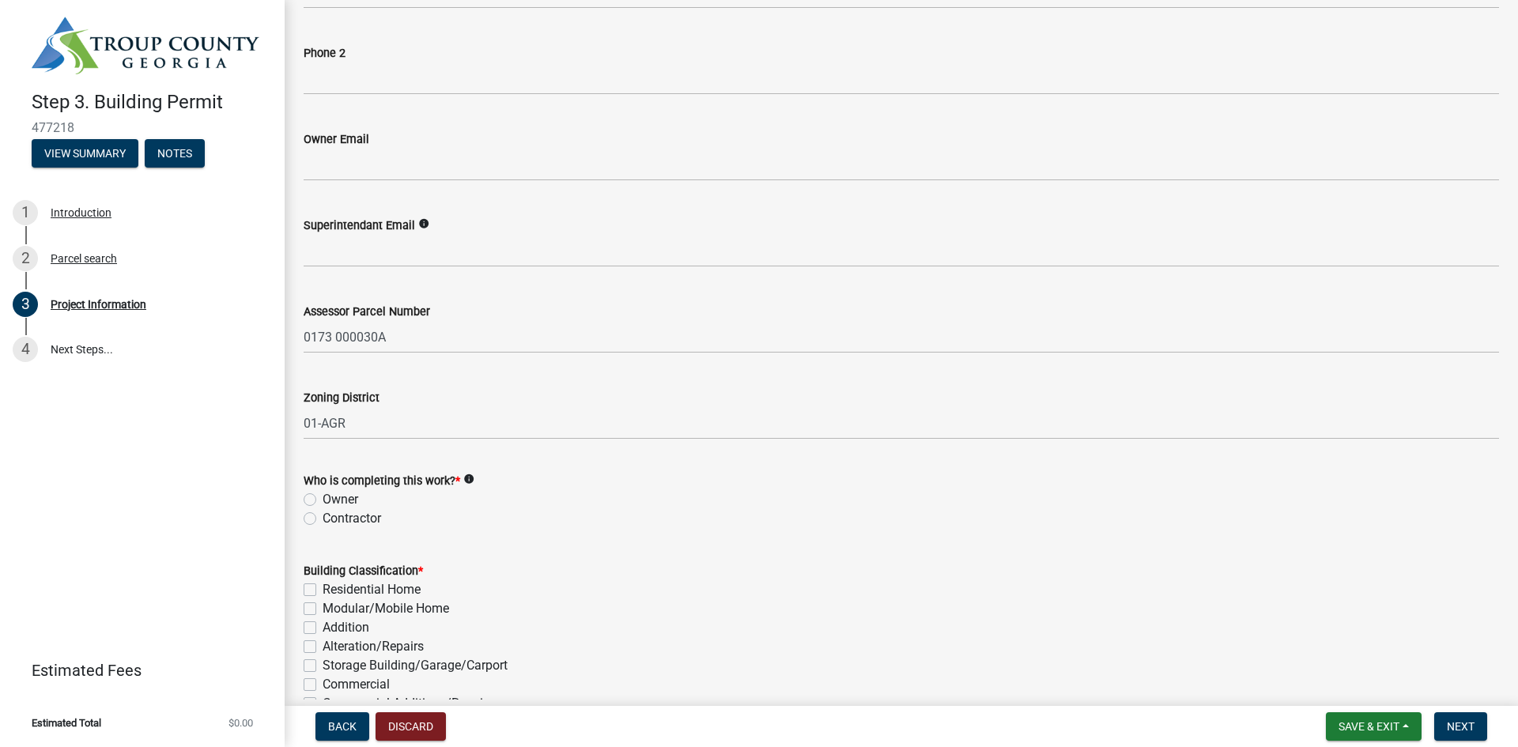
click at [323, 500] on label "Owner" at bounding box center [341, 499] width 36 height 19
click at [323, 500] on input "Owner" at bounding box center [328, 495] width 10 height 10
radio input "true"
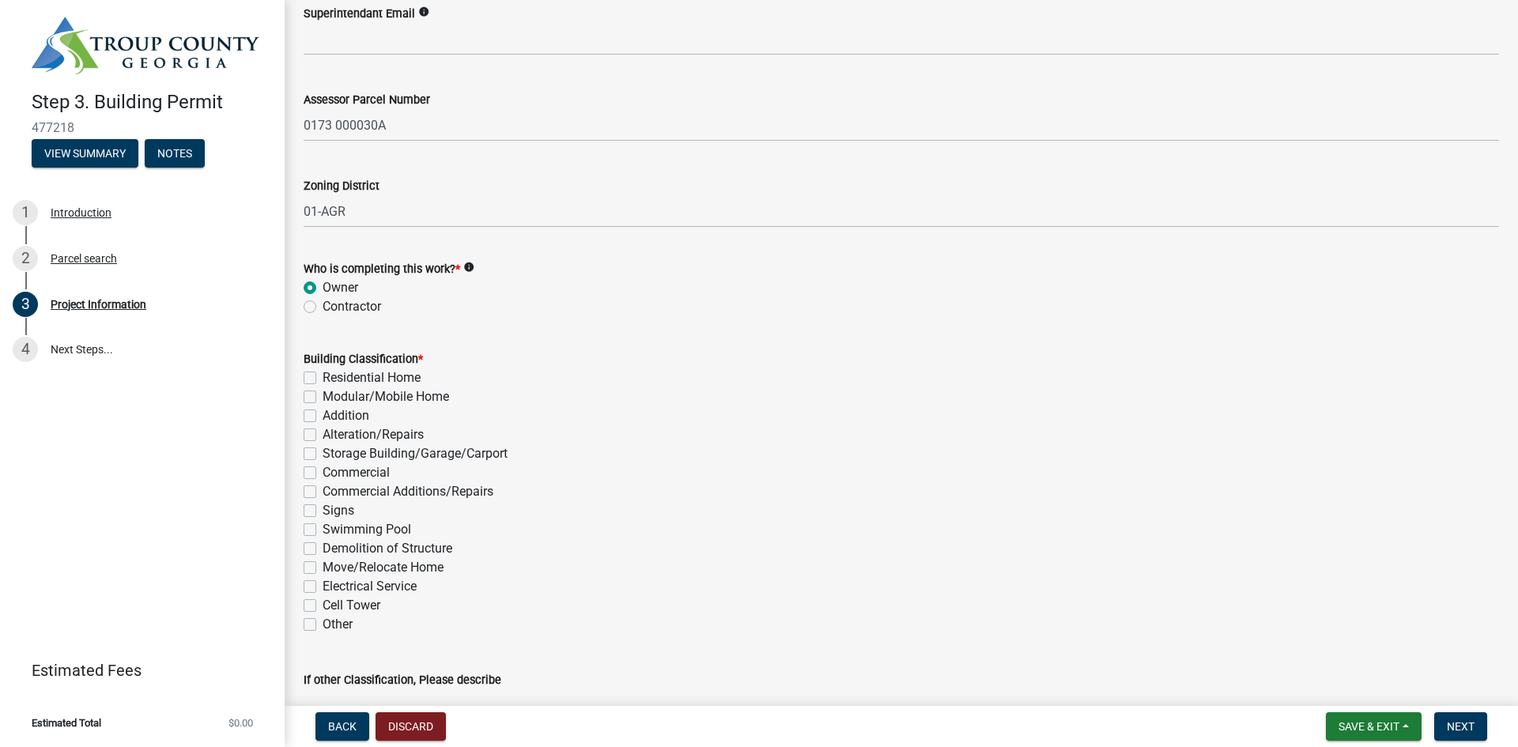
scroll to position [949, 0]
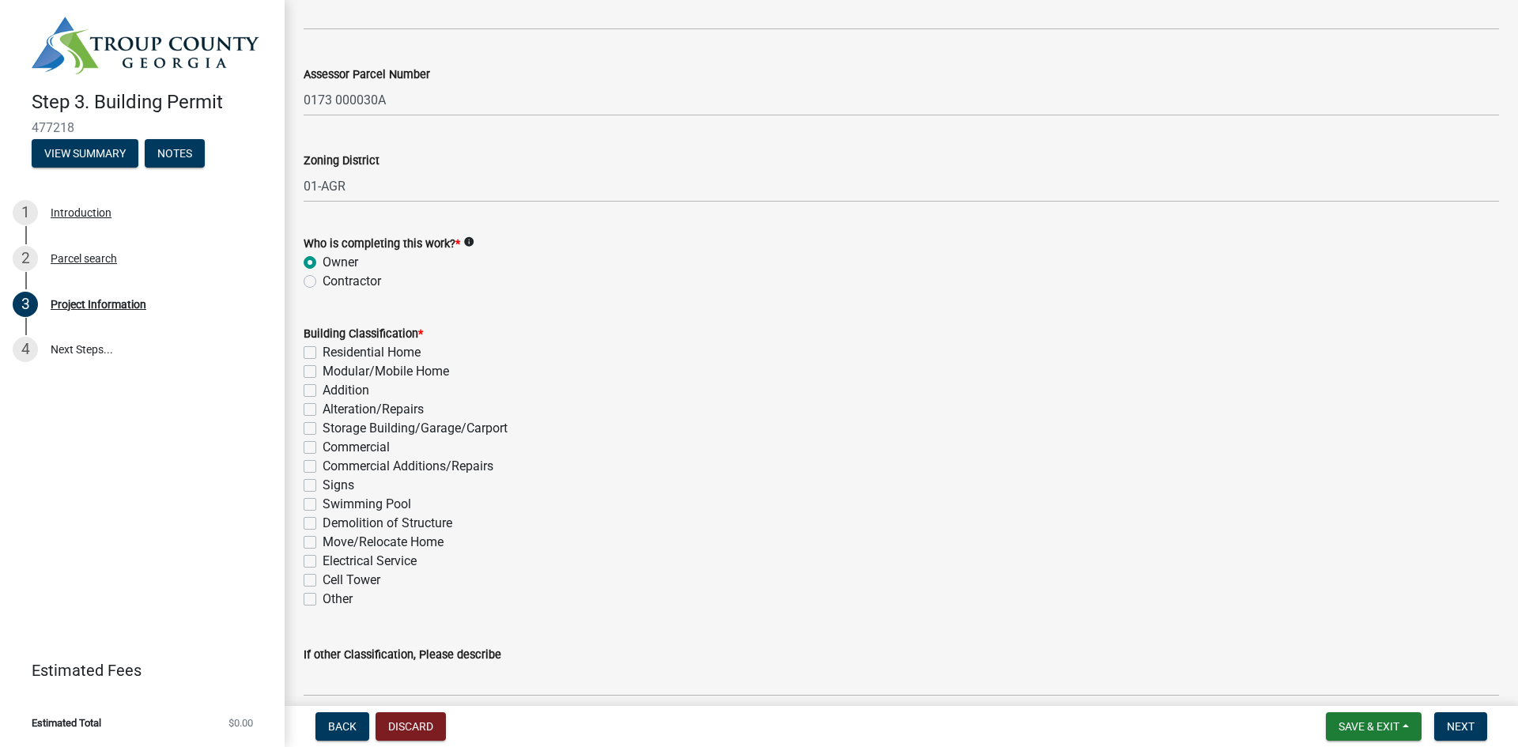
click at [323, 369] on label "Modular/Mobile Home" at bounding box center [386, 371] width 126 height 19
click at [323, 369] on input "Modular/Mobile Home" at bounding box center [328, 367] width 10 height 10
checkbox input "true"
checkbox input "false"
checkbox input "true"
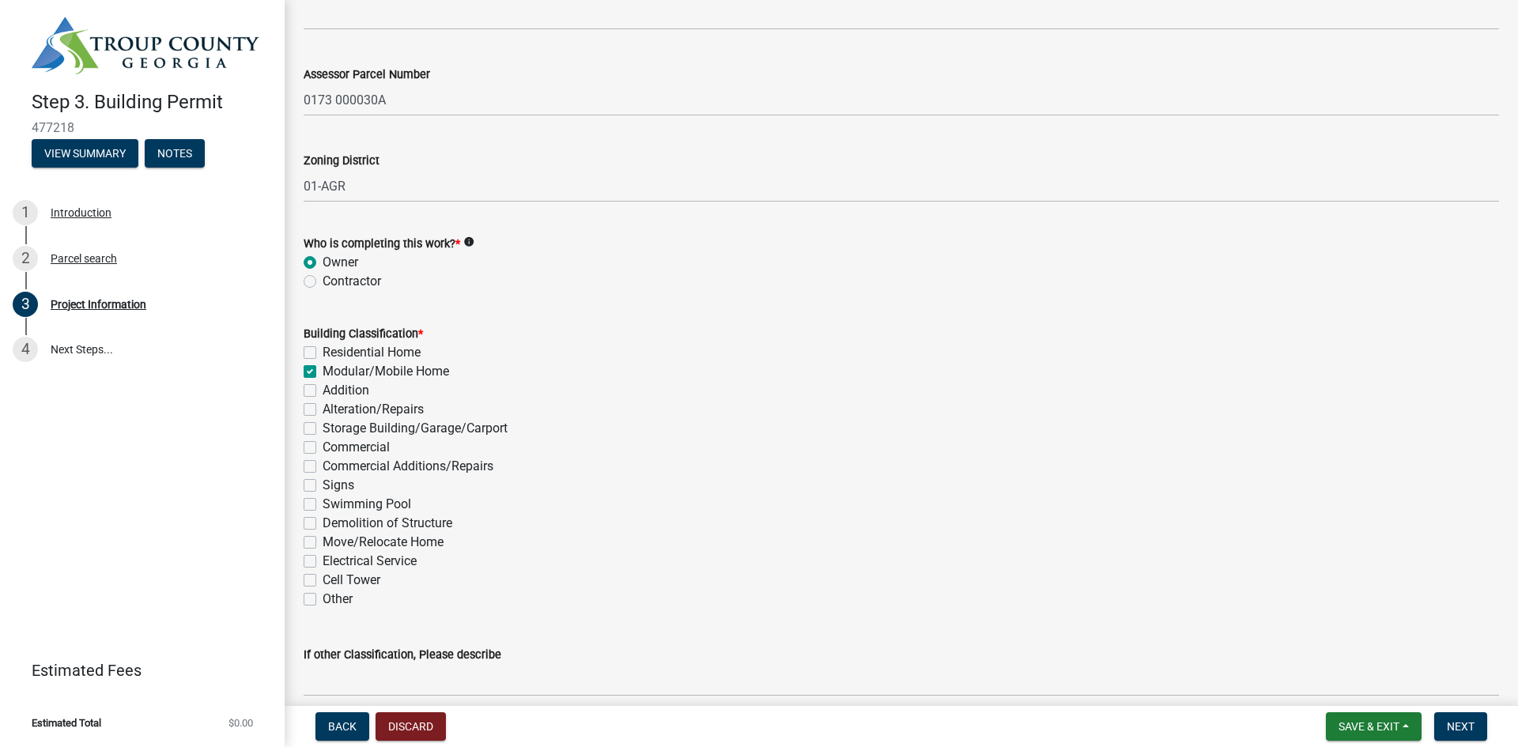
checkbox input "false"
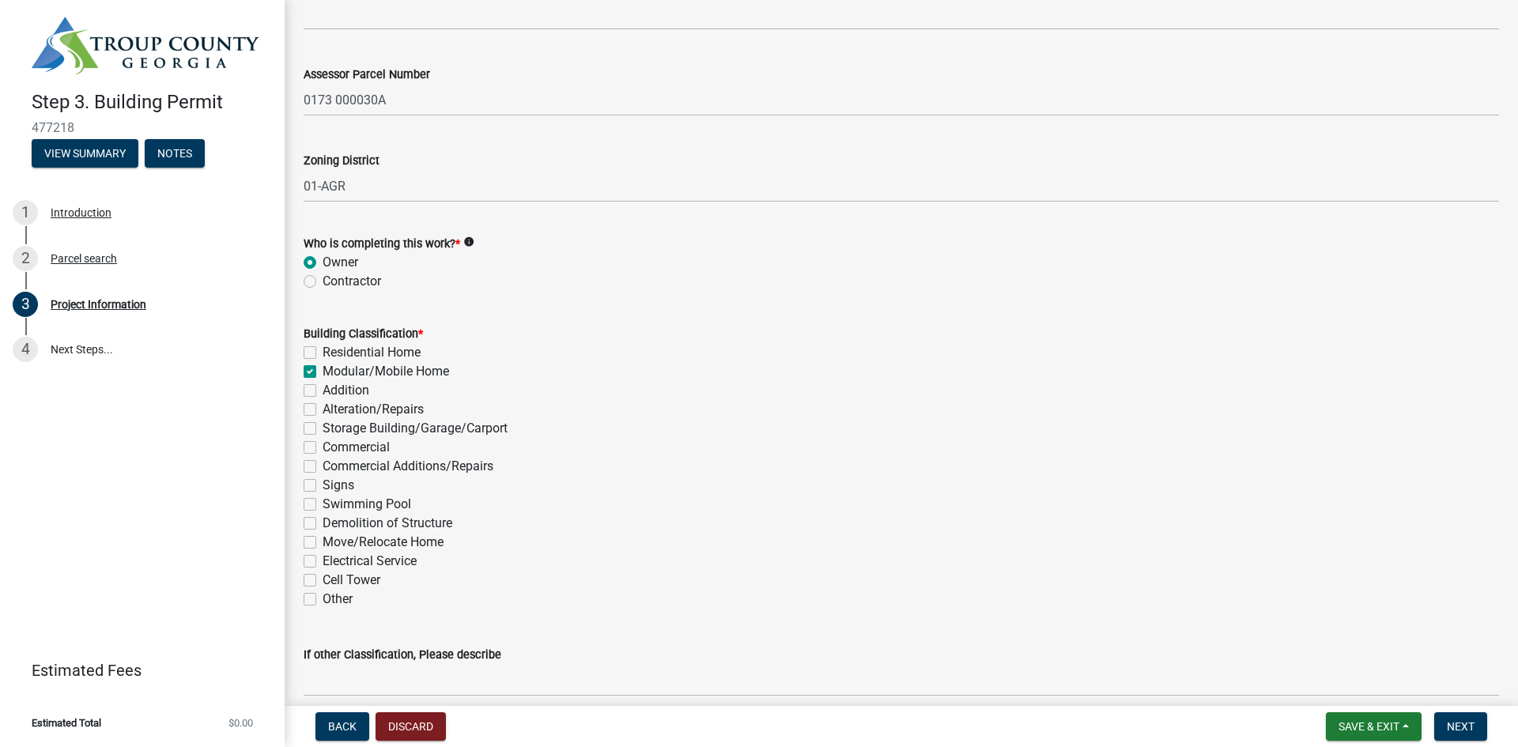
checkbox input "false"
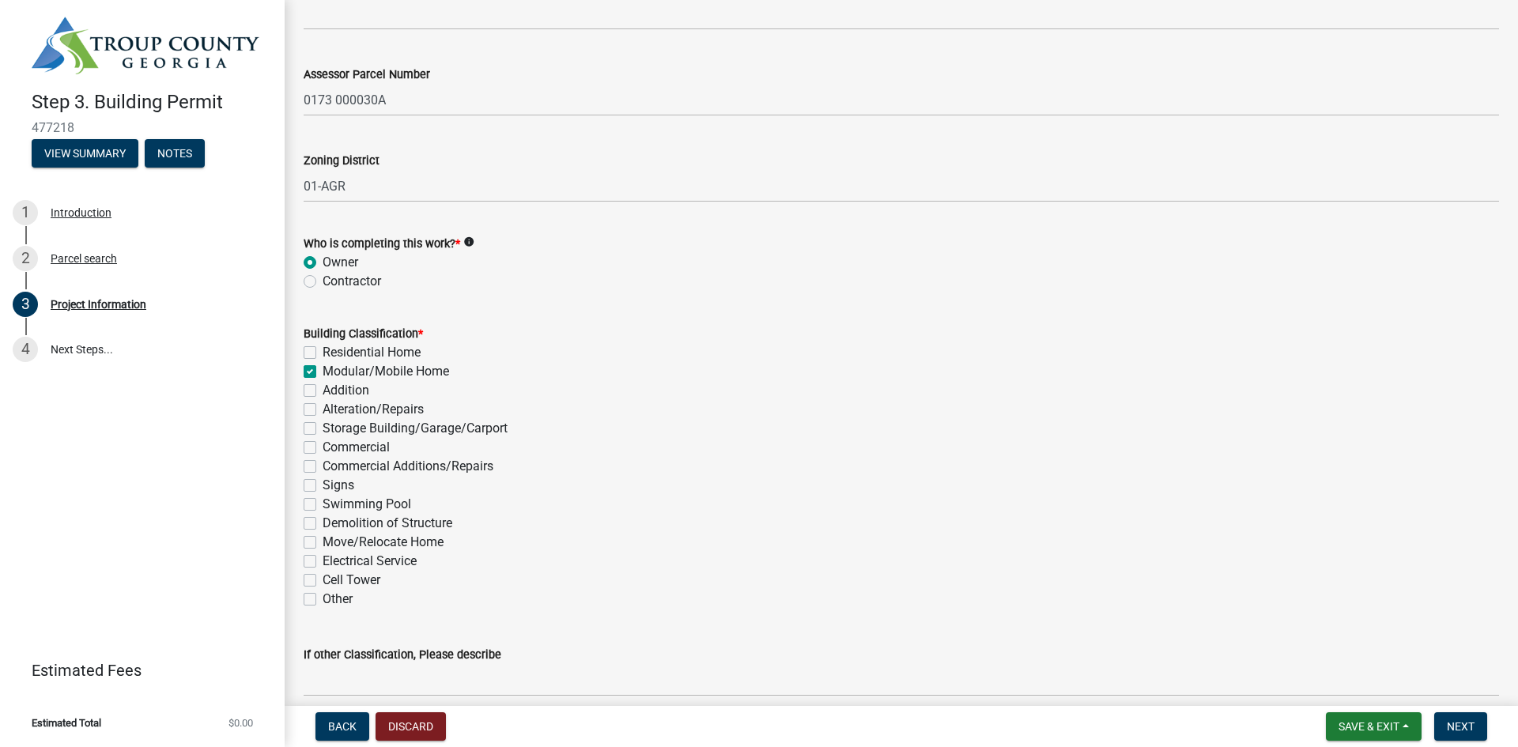
checkbox input "false"
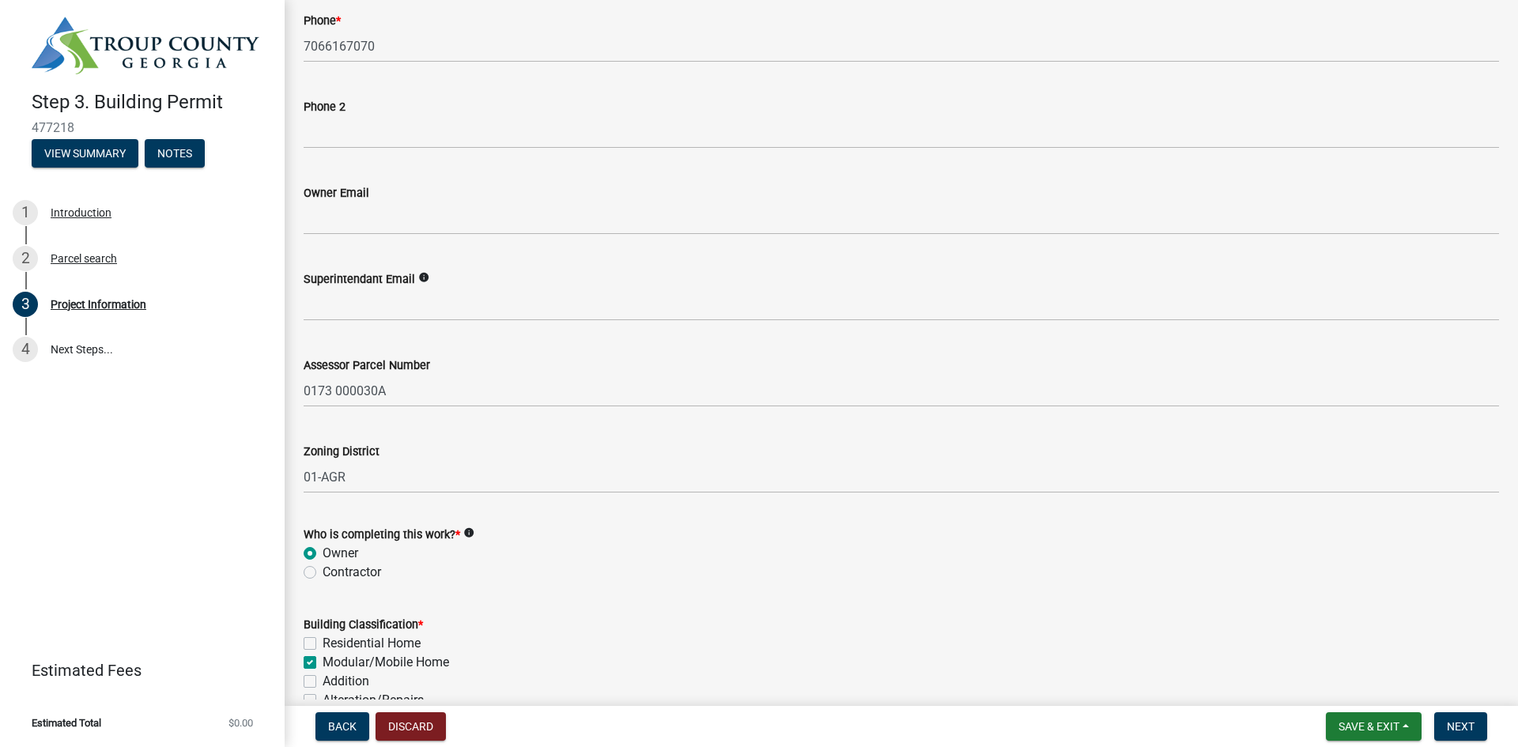
scroll to position [632, 0]
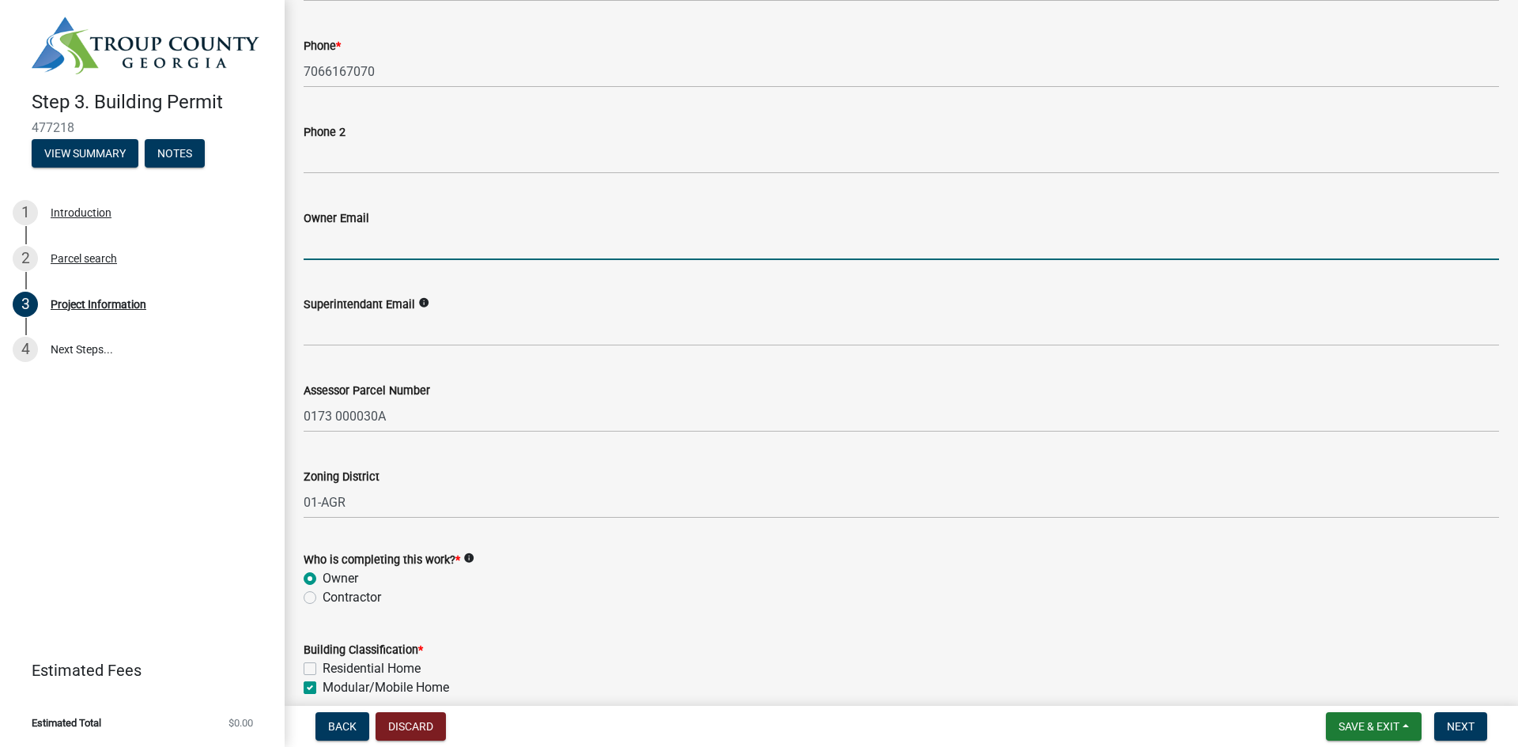
click at [377, 257] on input "Owner Email" at bounding box center [901, 244] width 1195 height 32
type input "[EMAIL_ADDRESS][DOMAIN_NAME]"
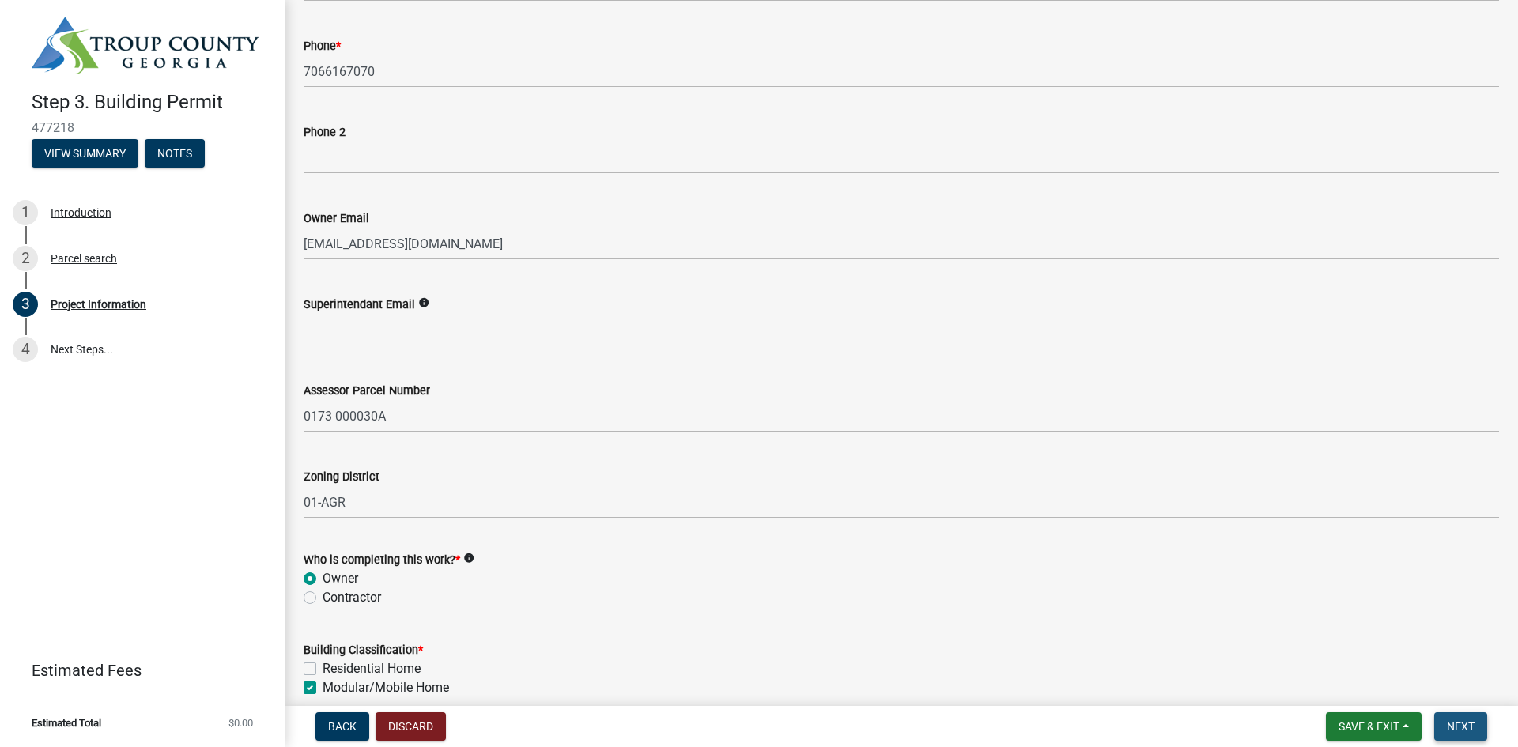
click at [1452, 721] on span "Next" at bounding box center [1461, 726] width 28 height 13
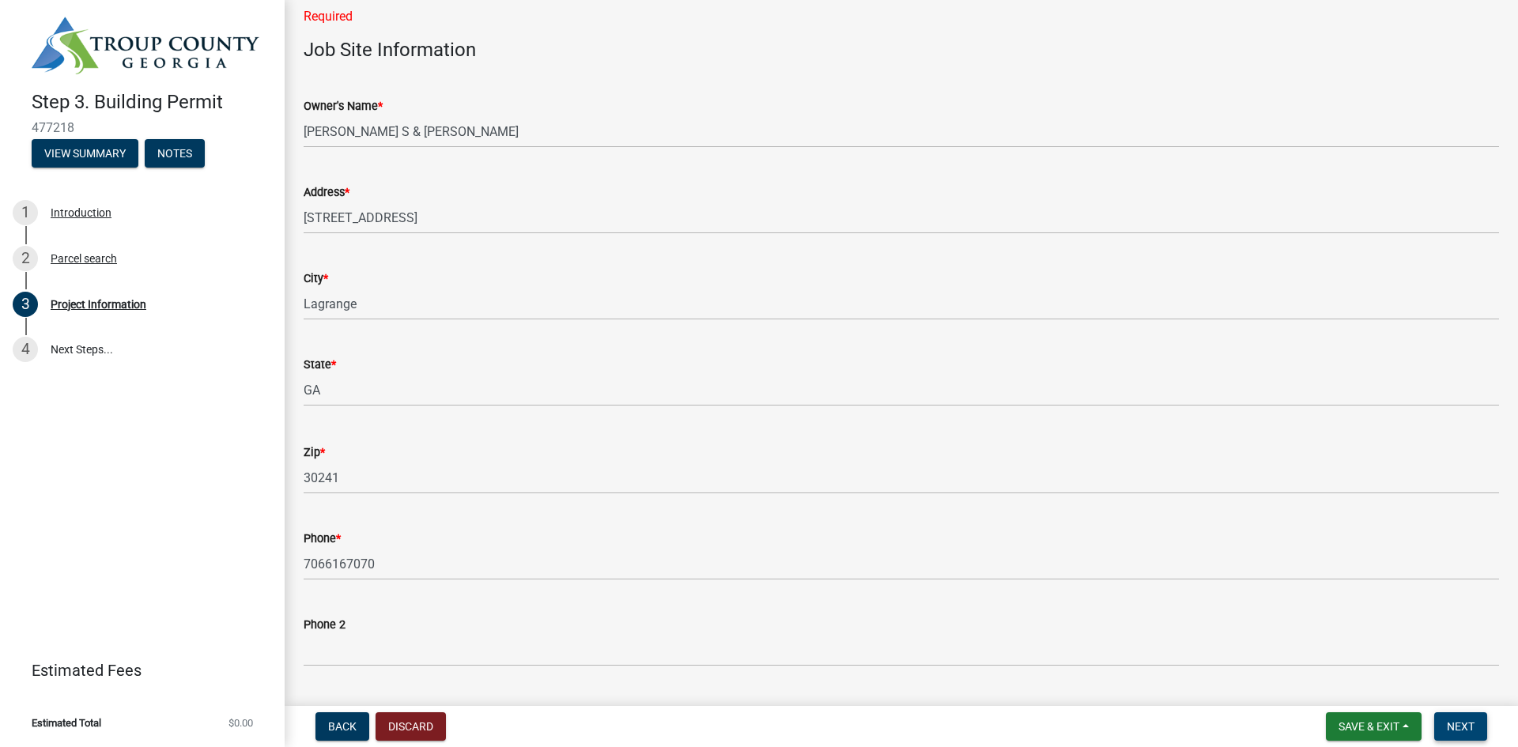
scroll to position [0, 0]
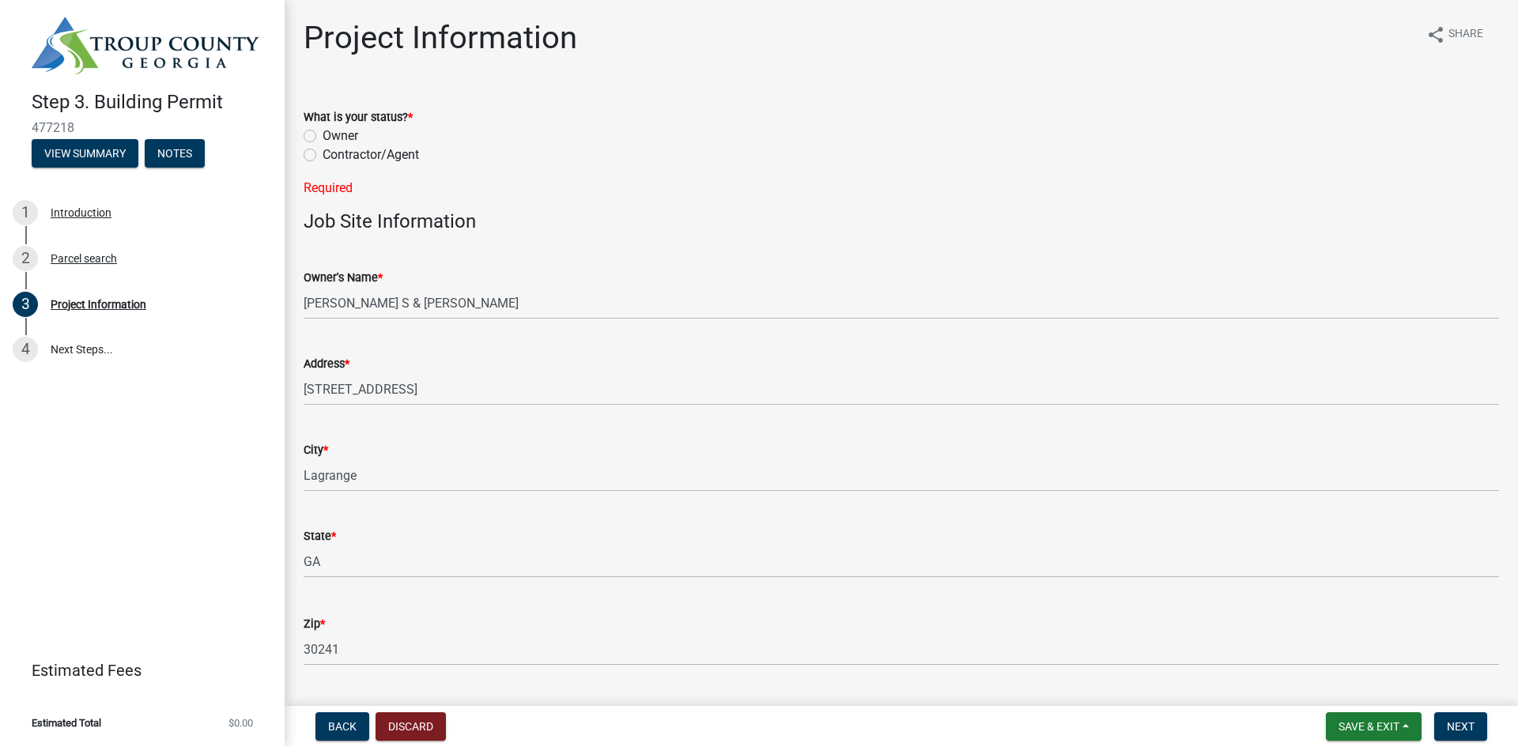
click at [323, 137] on label "Owner" at bounding box center [341, 135] width 36 height 19
click at [323, 137] on input "Owner" at bounding box center [328, 131] width 10 height 10
radio input "true"
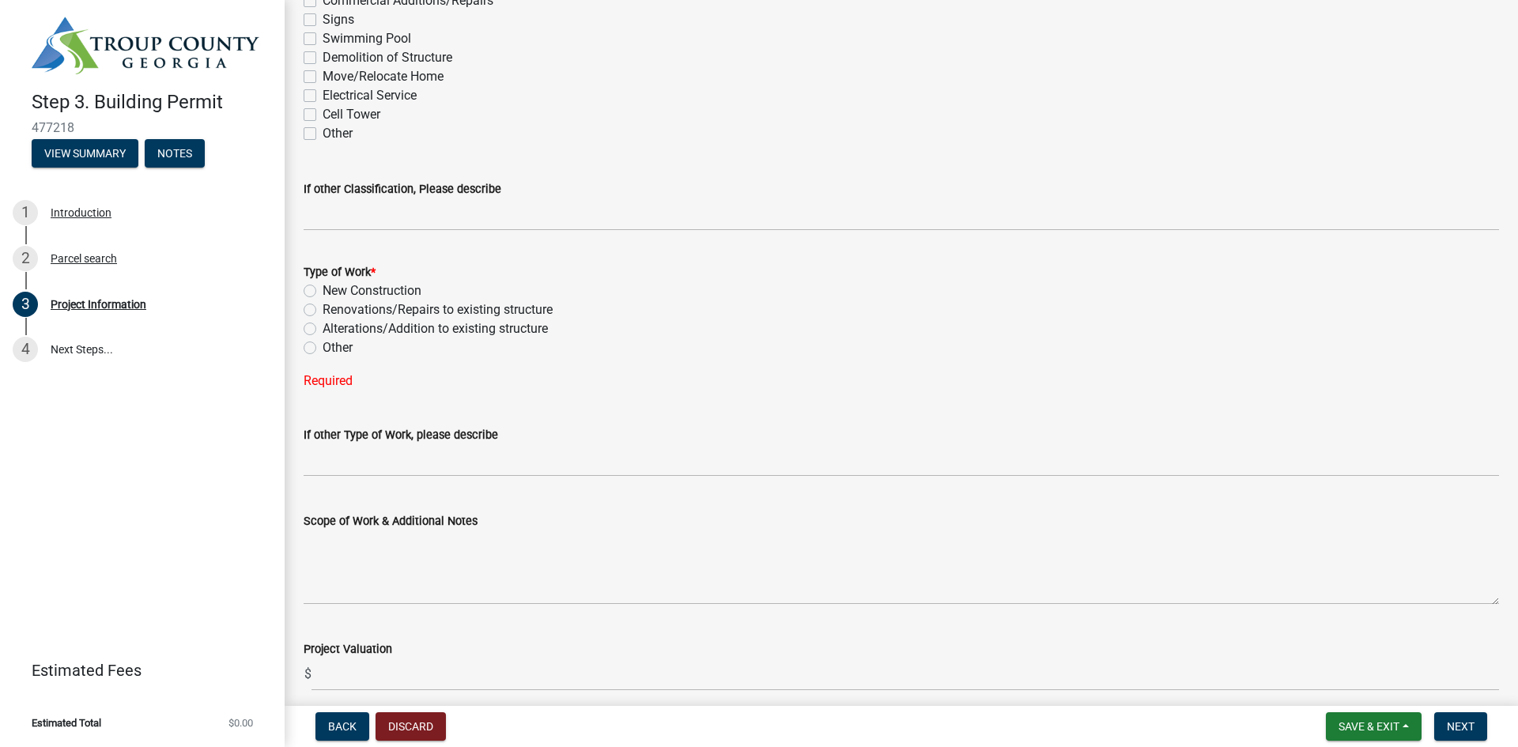
scroll to position [1482, 0]
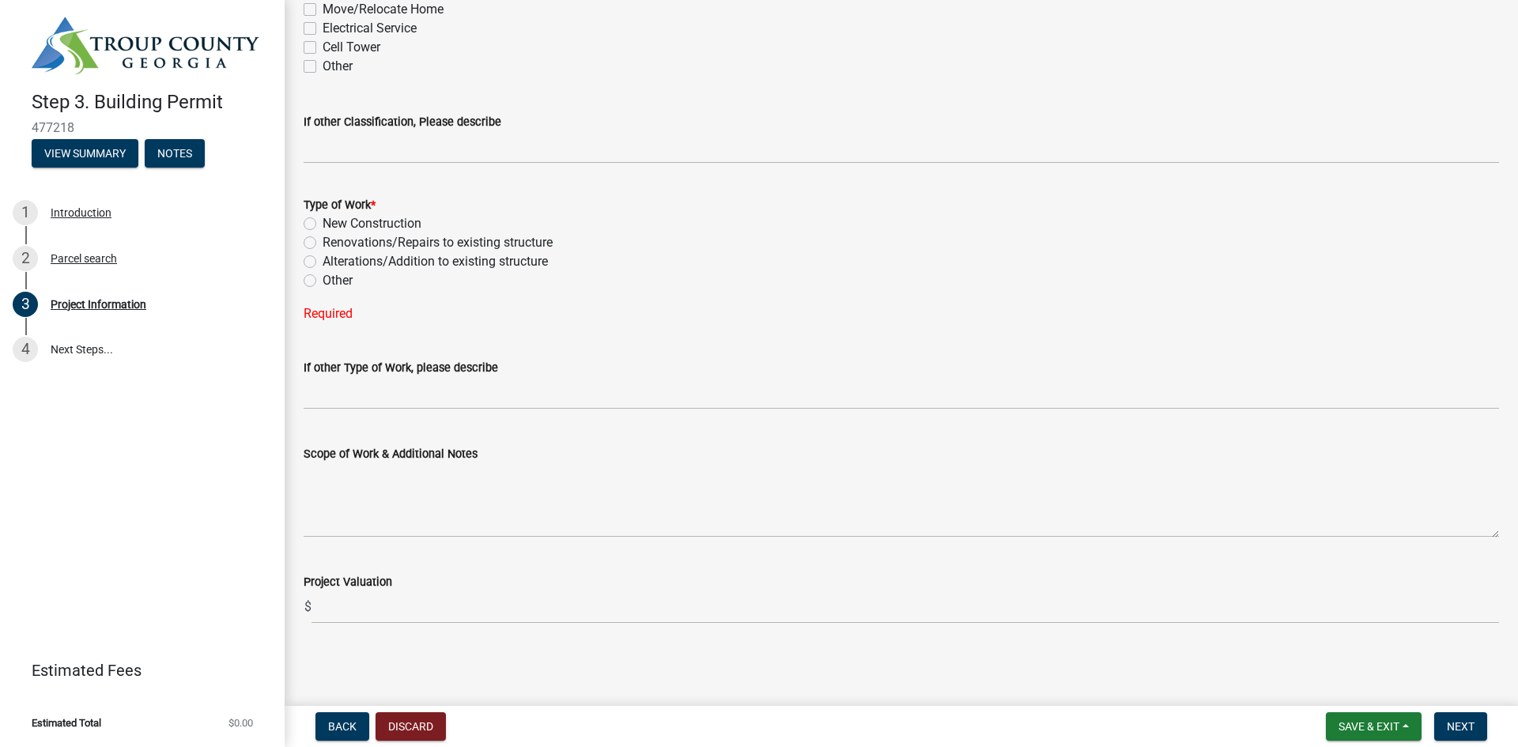
click at [323, 223] on label "New Construction" at bounding box center [372, 223] width 99 height 19
click at [323, 223] on input "New Construction" at bounding box center [328, 219] width 10 height 10
radio input "true"
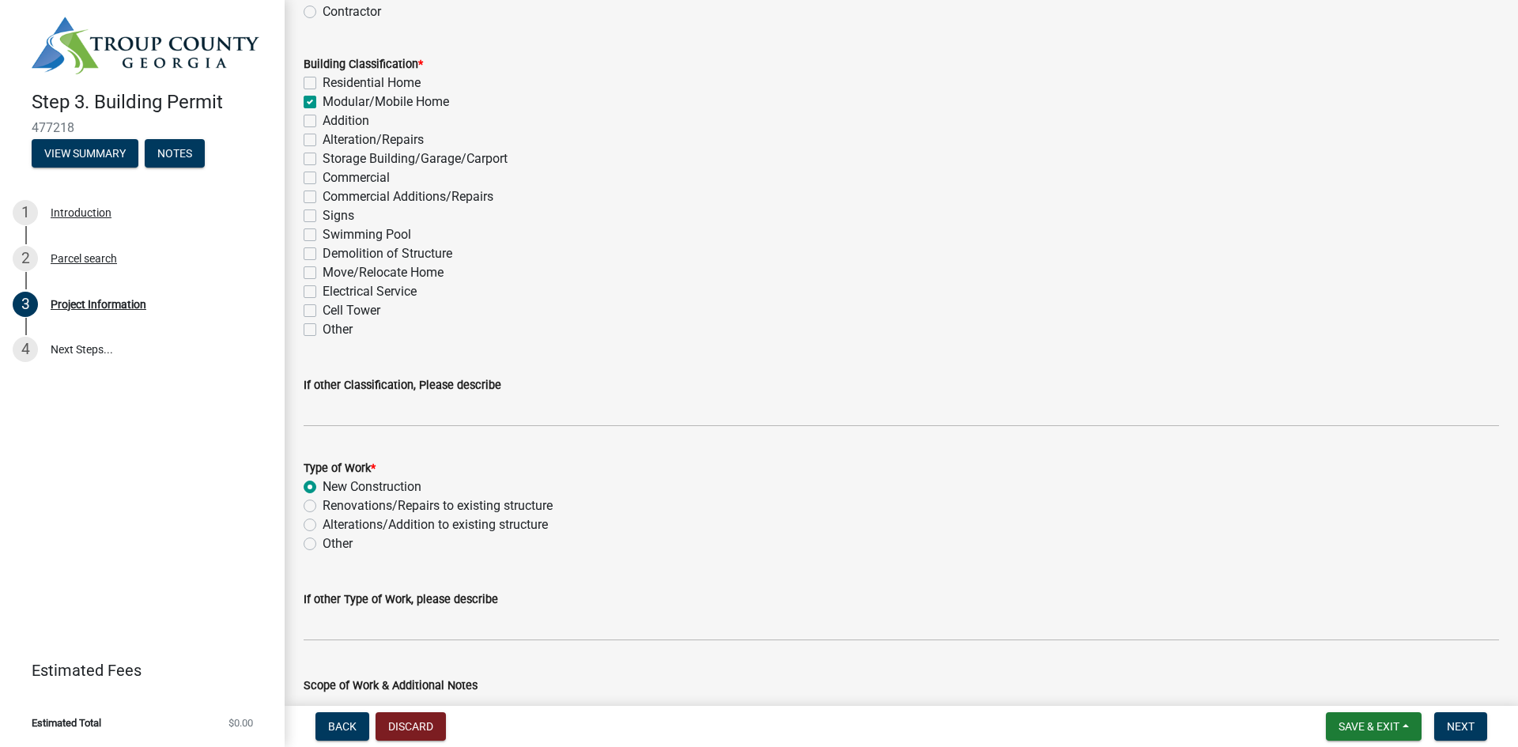
scroll to position [1450, 0]
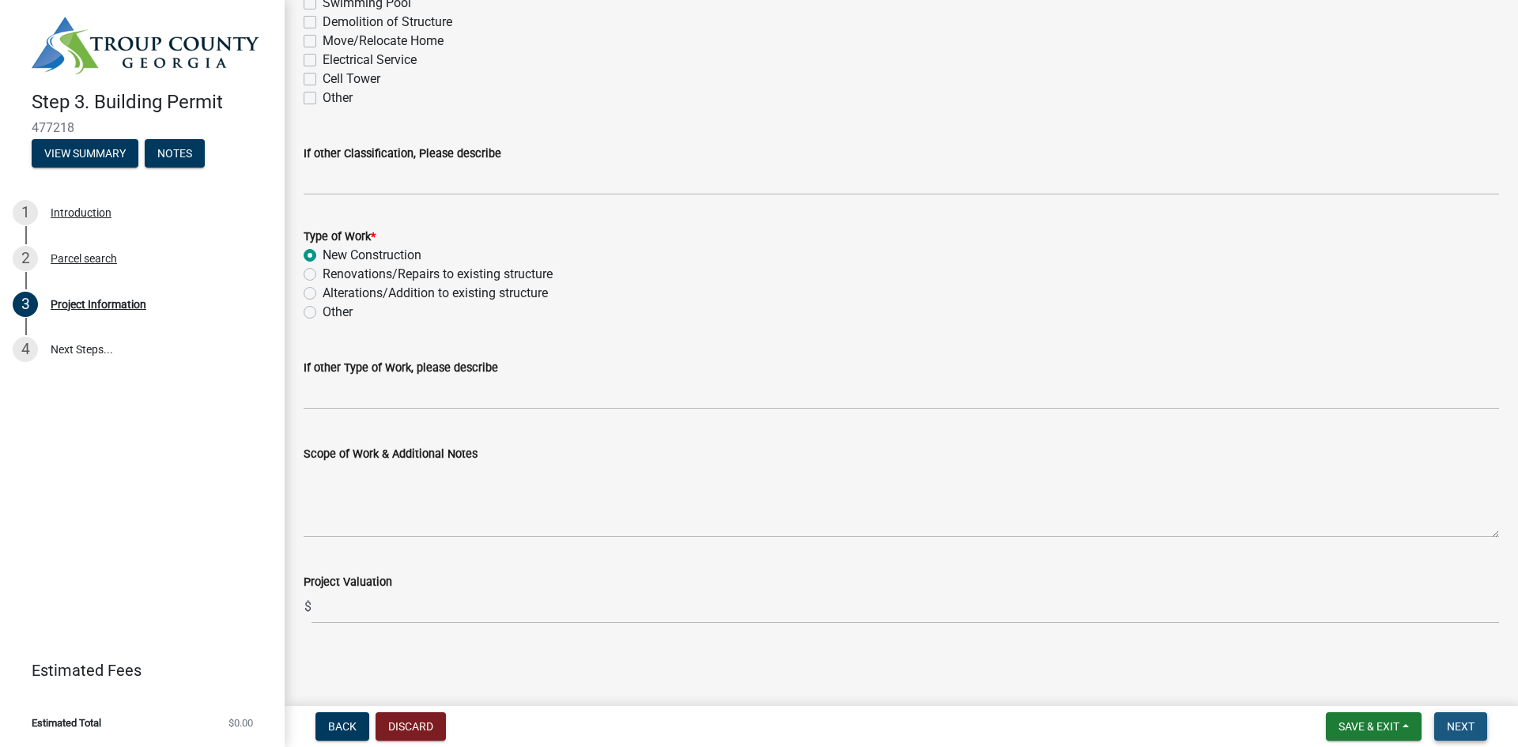
click at [1452, 724] on span "Next" at bounding box center [1461, 726] width 28 height 13
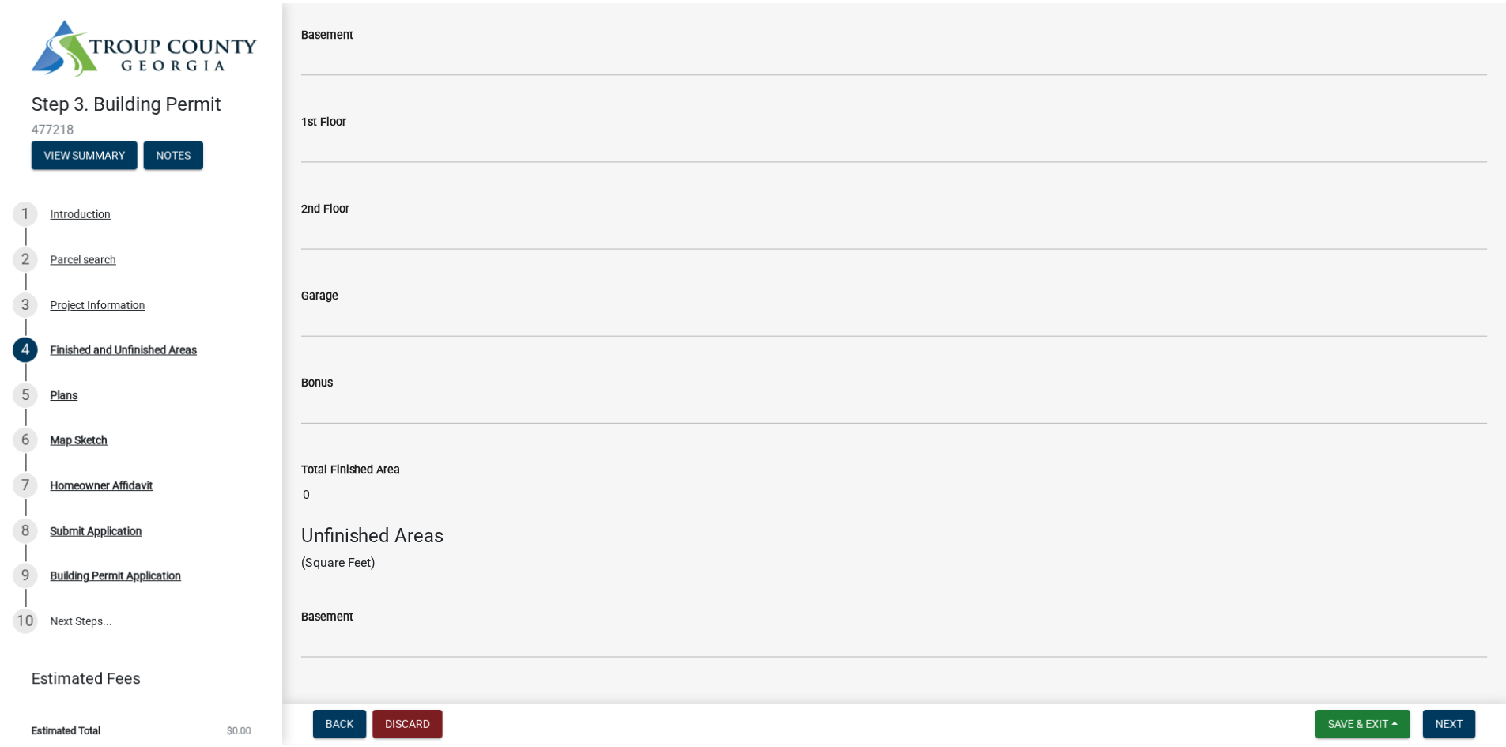
scroll to position [0, 0]
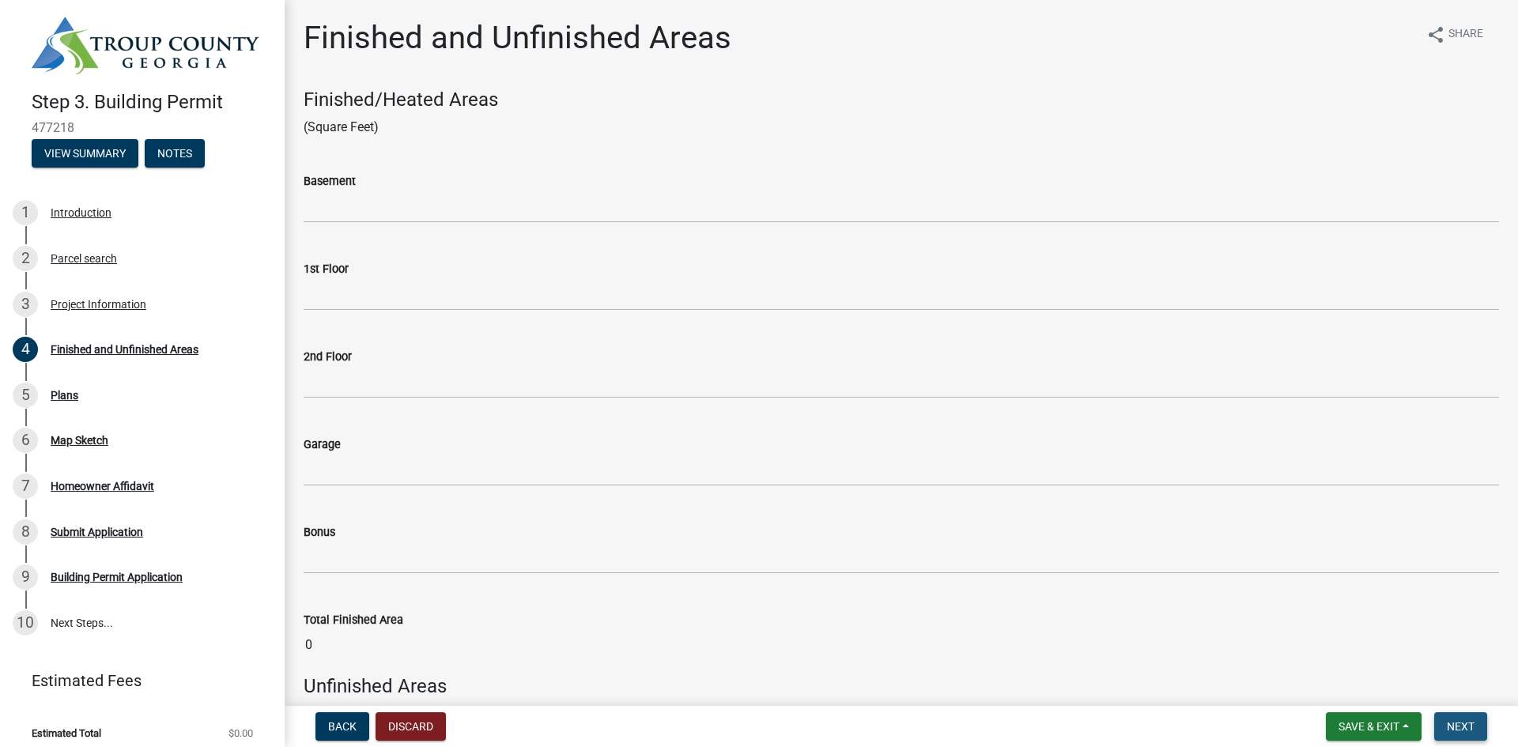
click at [1456, 731] on span "Next" at bounding box center [1461, 726] width 28 height 13
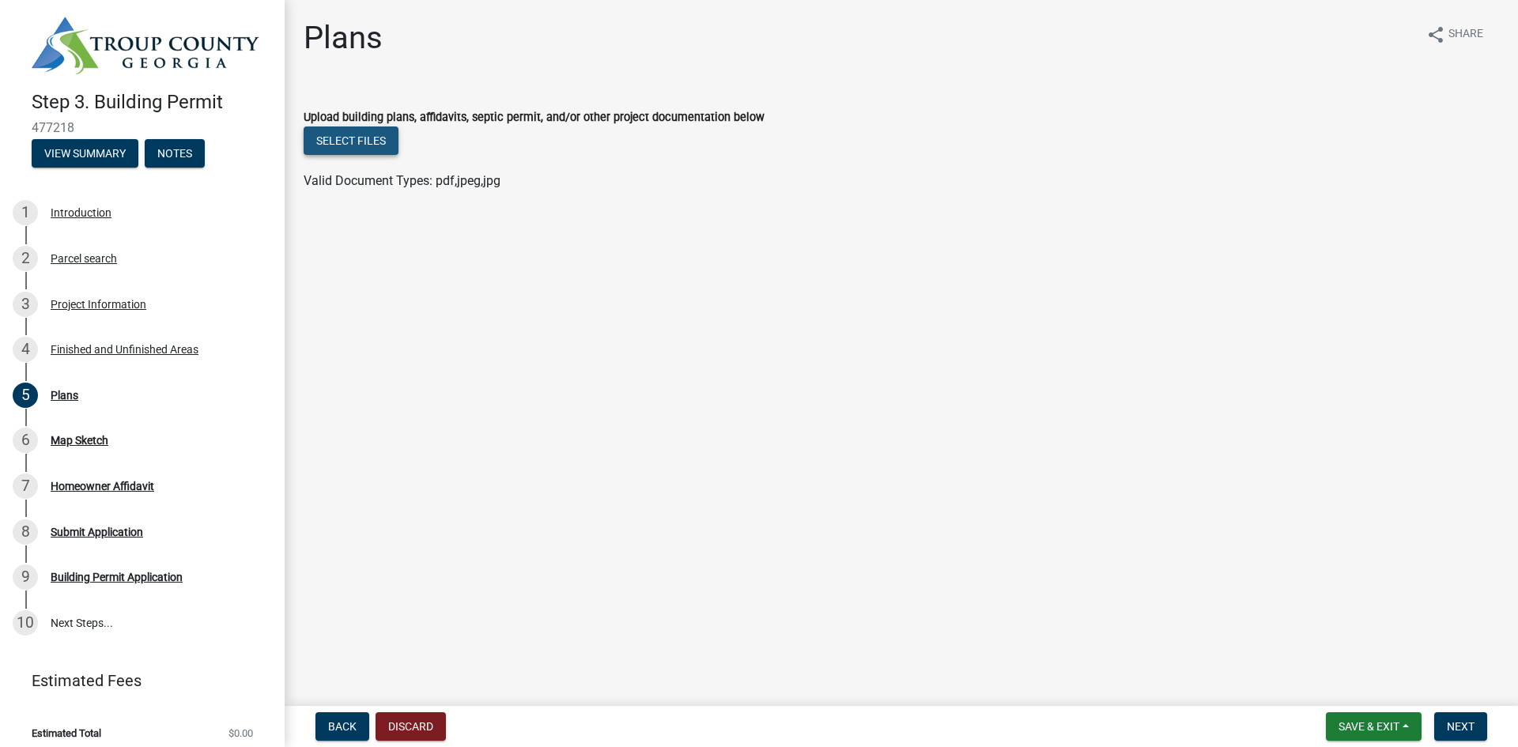
click at [349, 136] on button "Select files" at bounding box center [351, 140] width 95 height 28
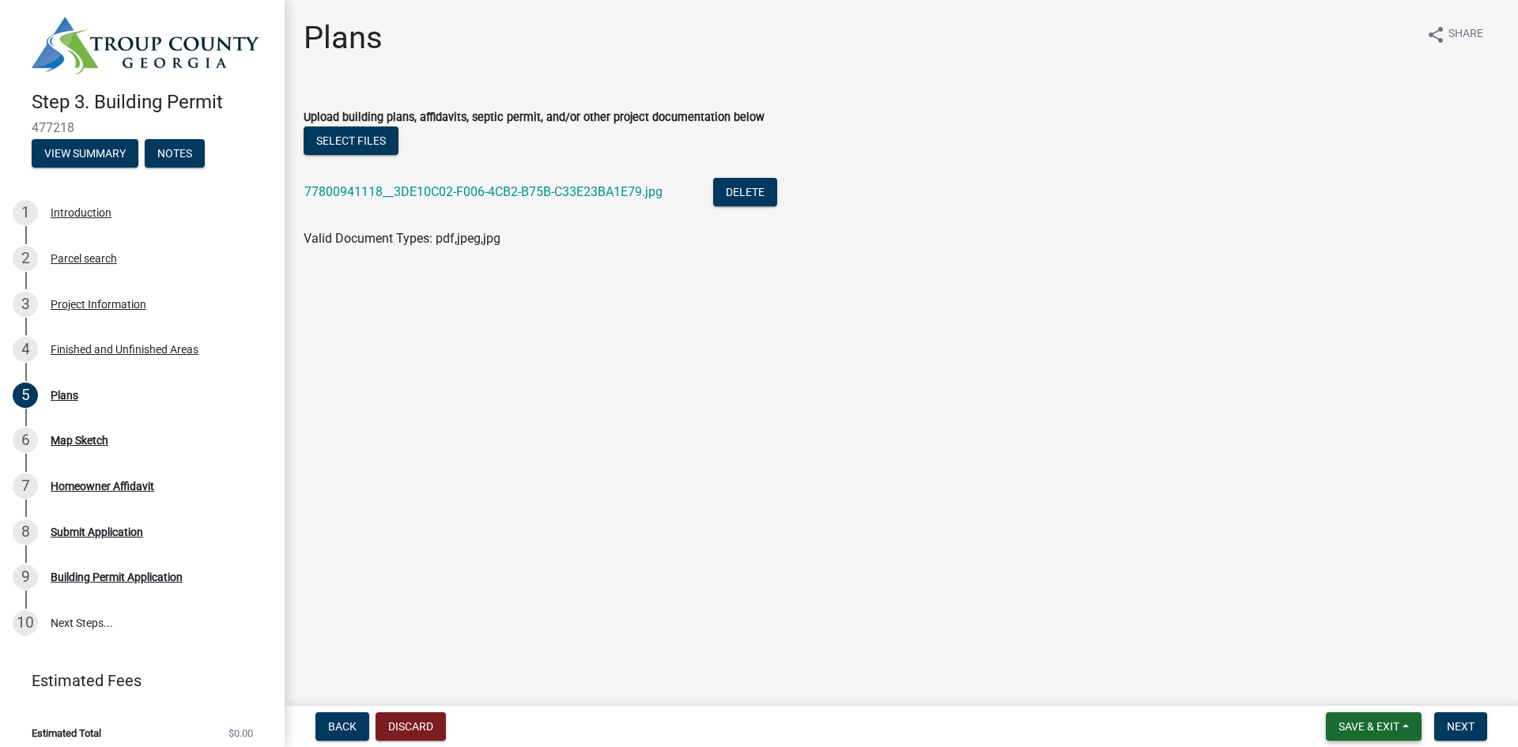
click at [1399, 731] on span "Save & Exit" at bounding box center [1369, 726] width 61 height 13
click at [1377, 688] on button "Save & Exit" at bounding box center [1358, 685] width 126 height 38
